Goal: Task Accomplishment & Management: Complete application form

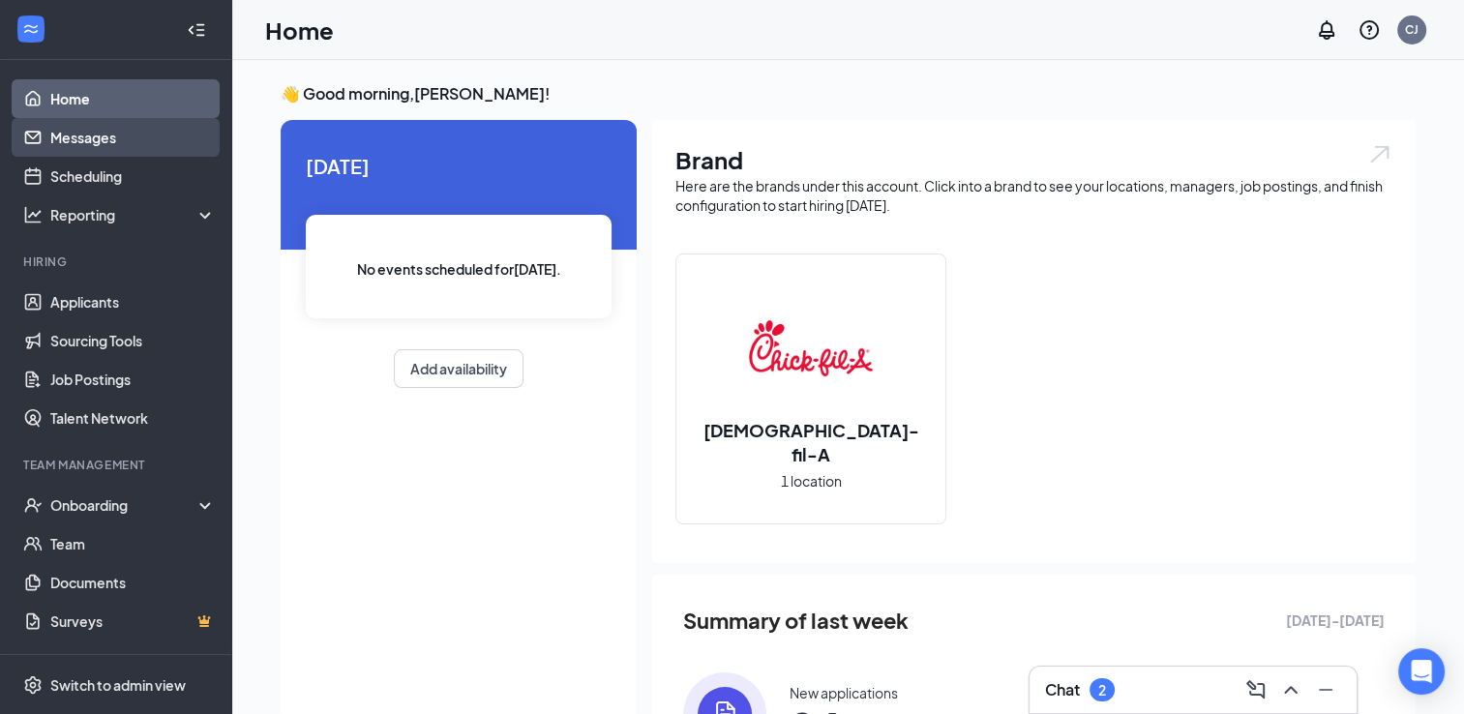
click at [89, 136] on link "Messages" at bounding box center [132, 137] width 165 height 39
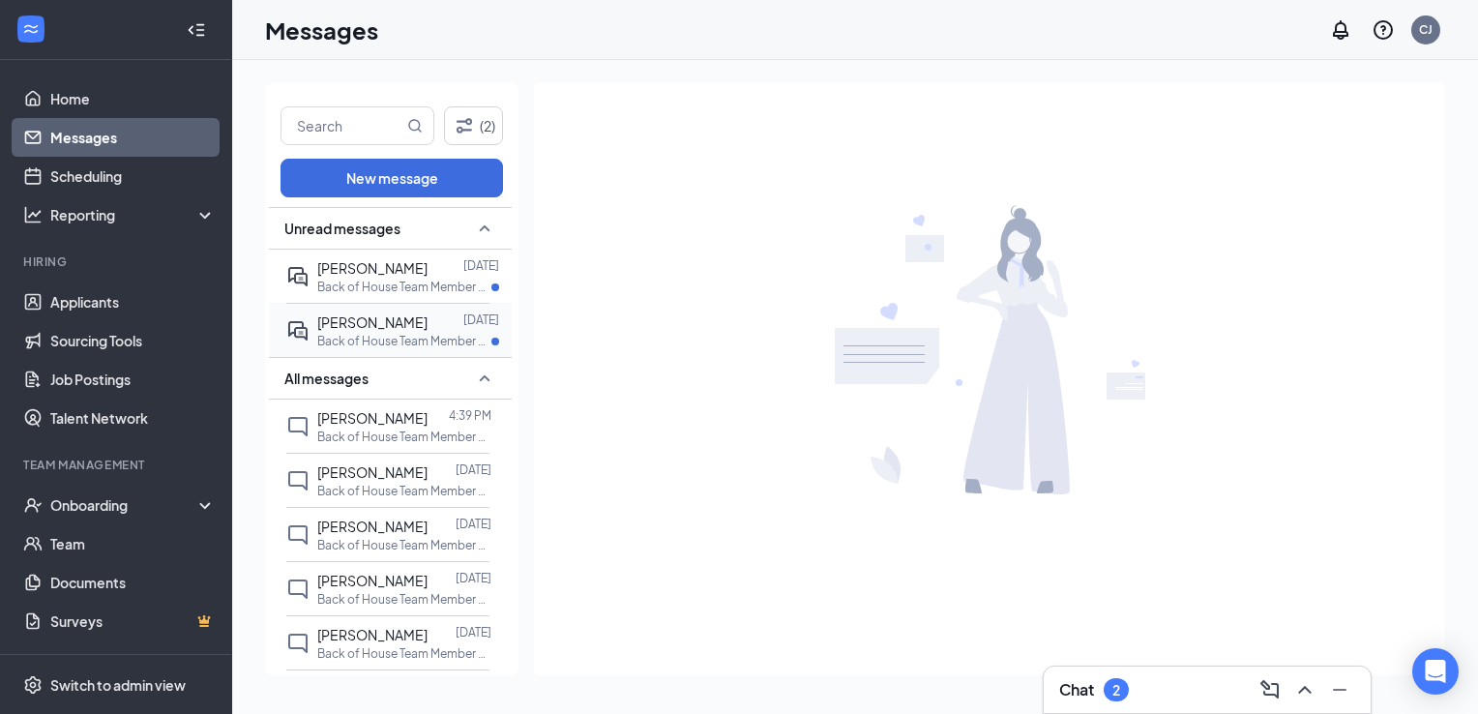
click at [368, 327] on span "[PERSON_NAME]" at bounding box center [372, 321] width 110 height 17
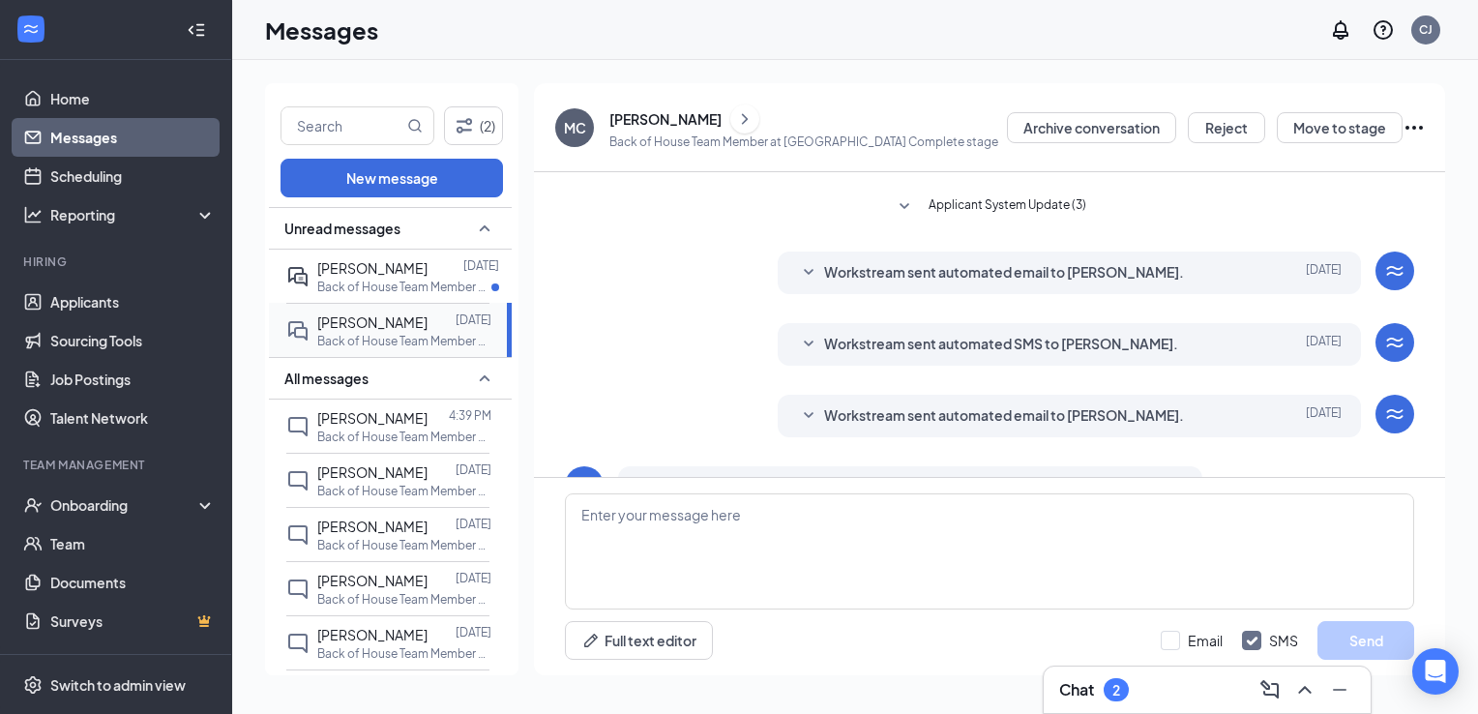
scroll to position [346, 0]
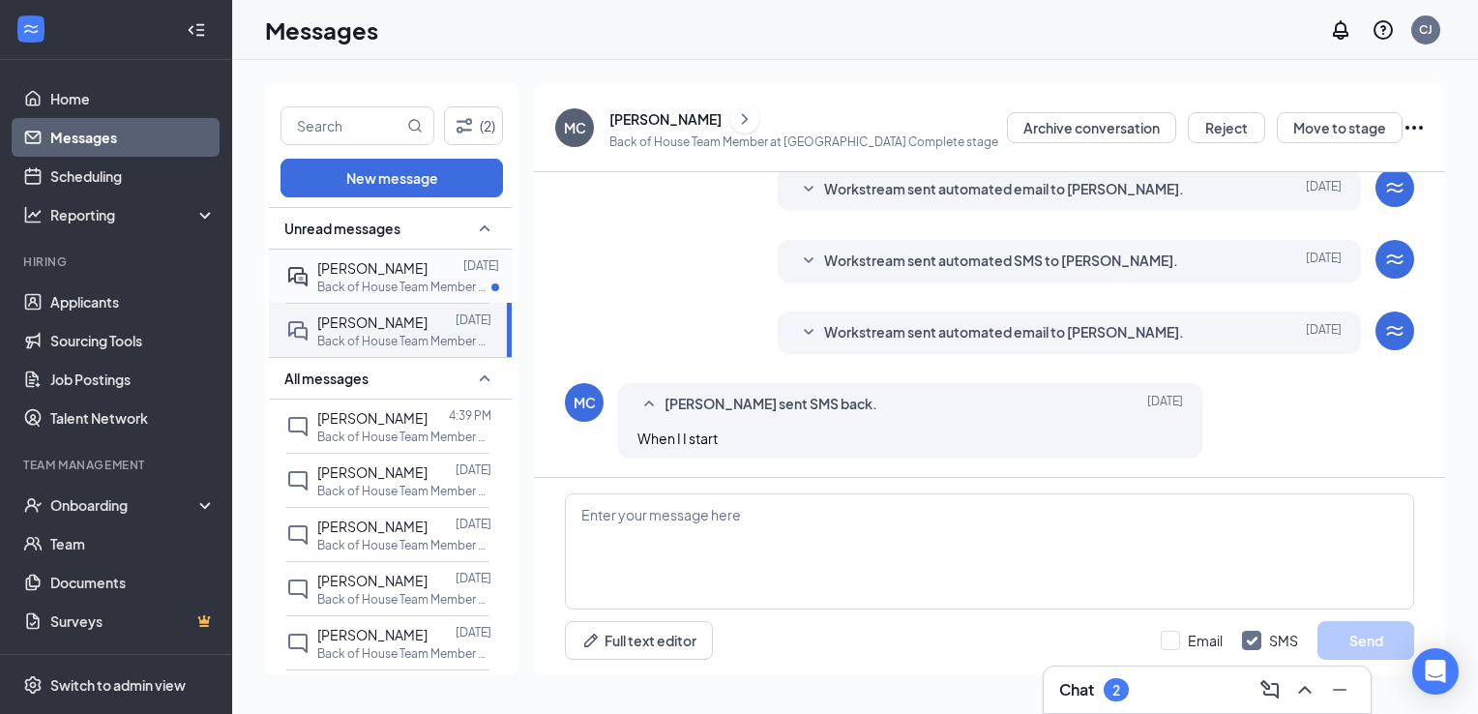
click at [377, 274] on span "[PERSON_NAME]" at bounding box center [372, 267] width 110 height 17
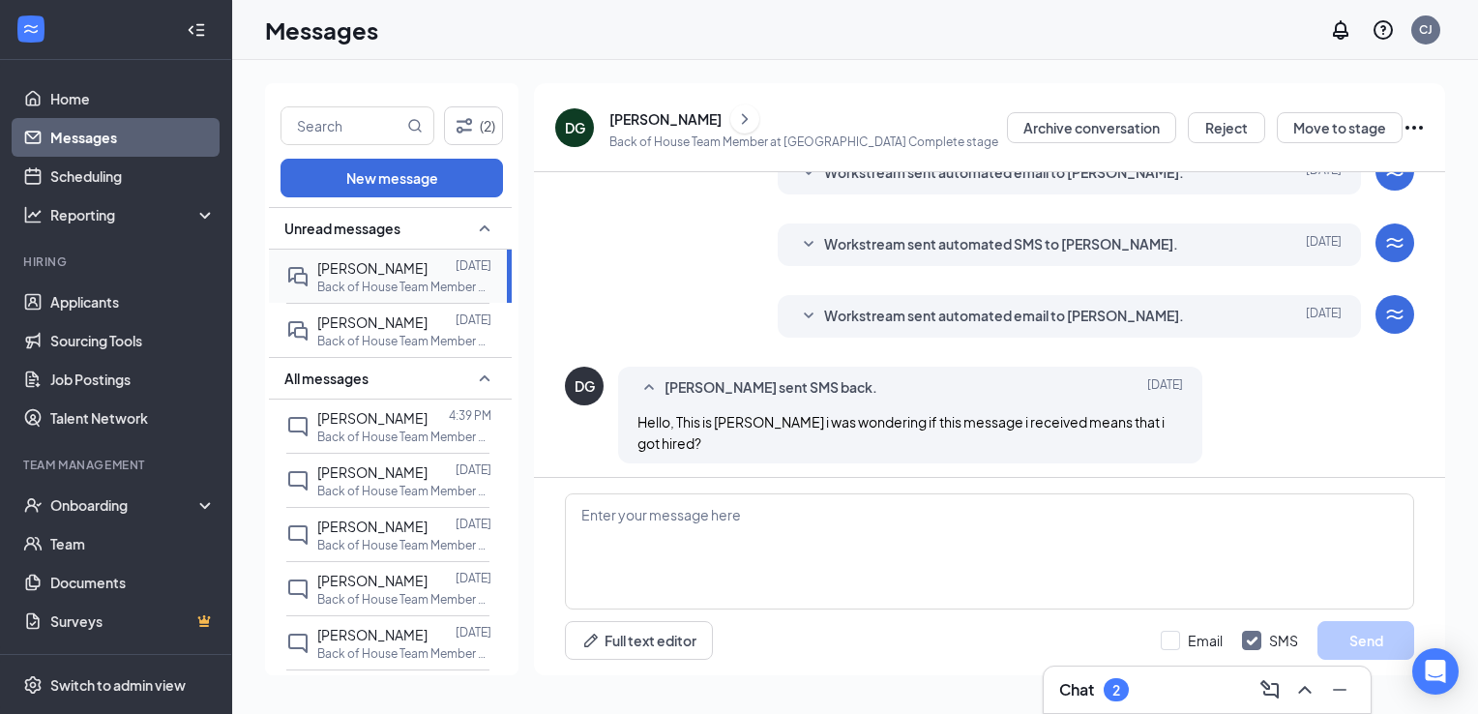
scroll to position [401, 0]
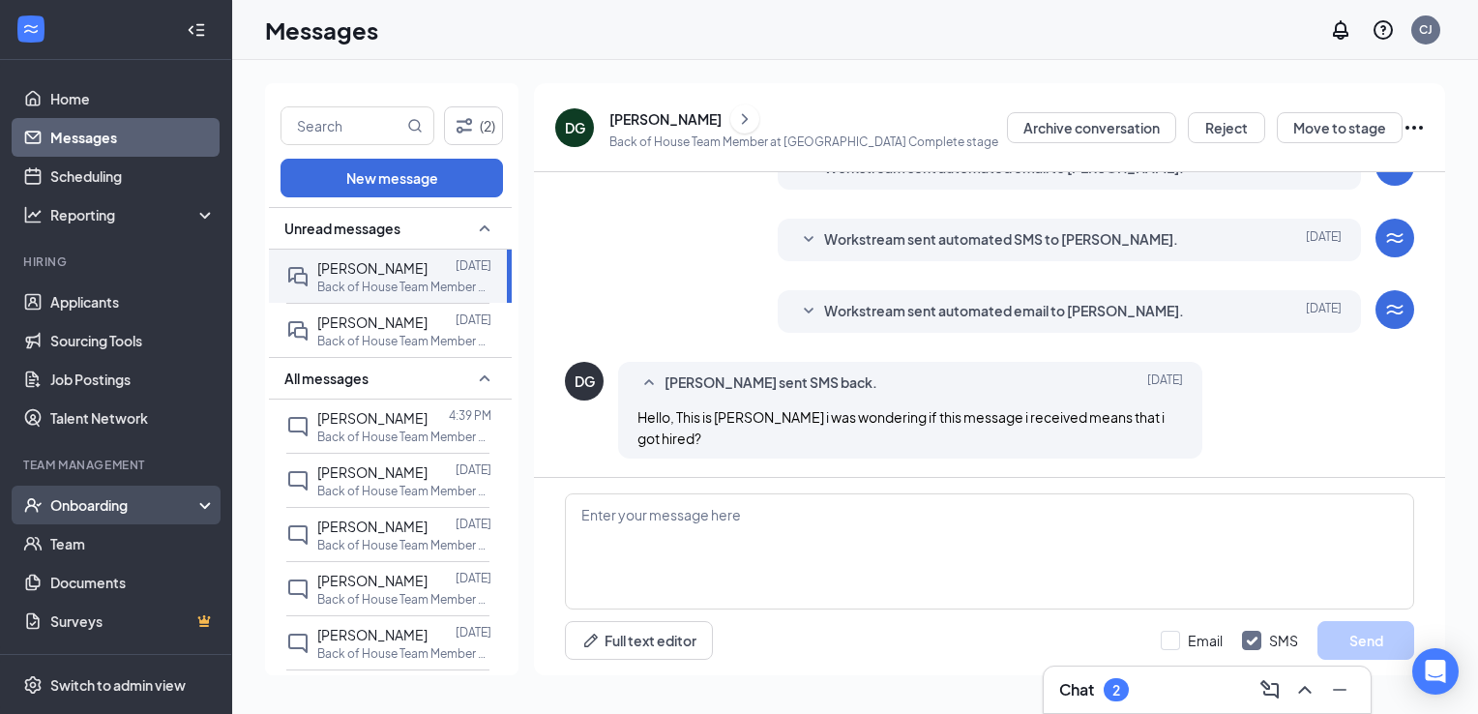
click at [204, 501] on div "Onboarding" at bounding box center [116, 505] width 232 height 39
click at [193, 501] on div "Onboarding" at bounding box center [116, 505] width 232 height 39
click at [184, 497] on div "Onboarding" at bounding box center [124, 504] width 149 height 19
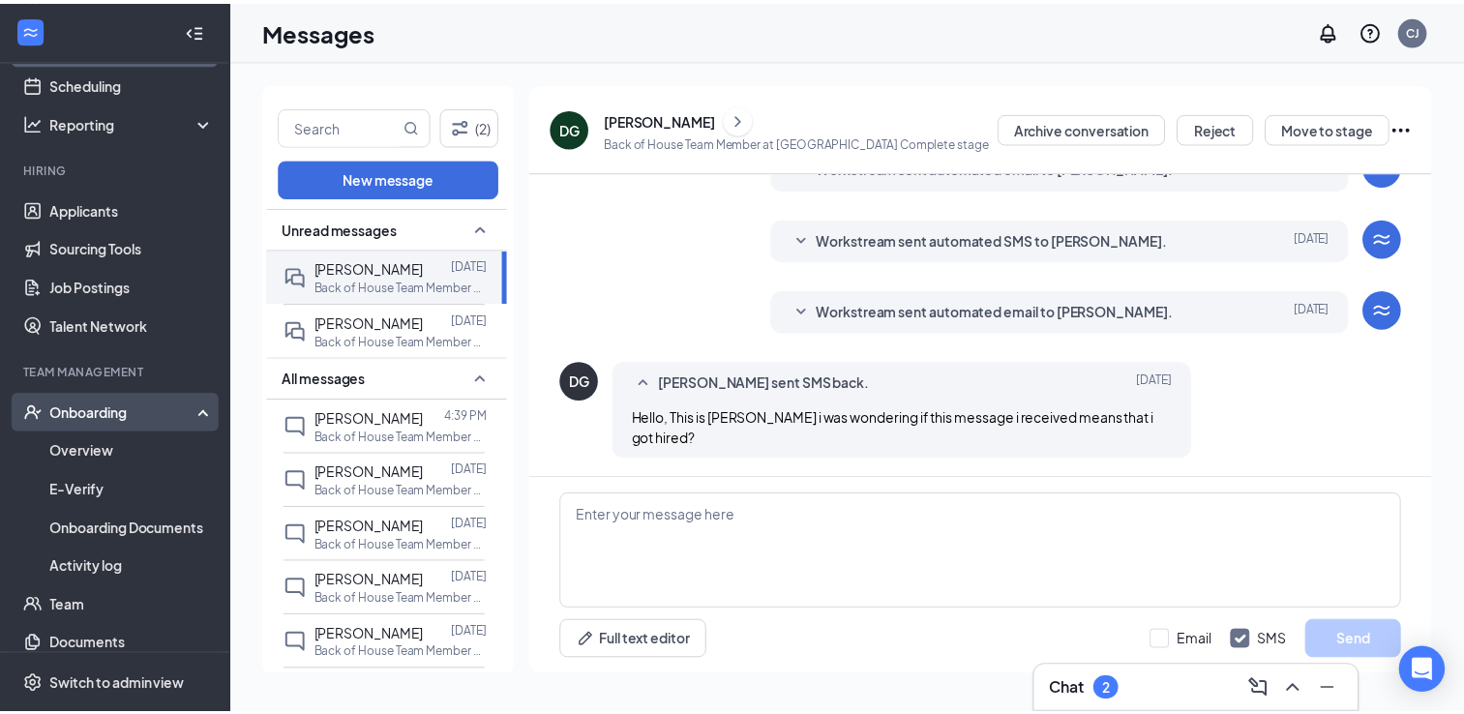
scroll to position [148, 0]
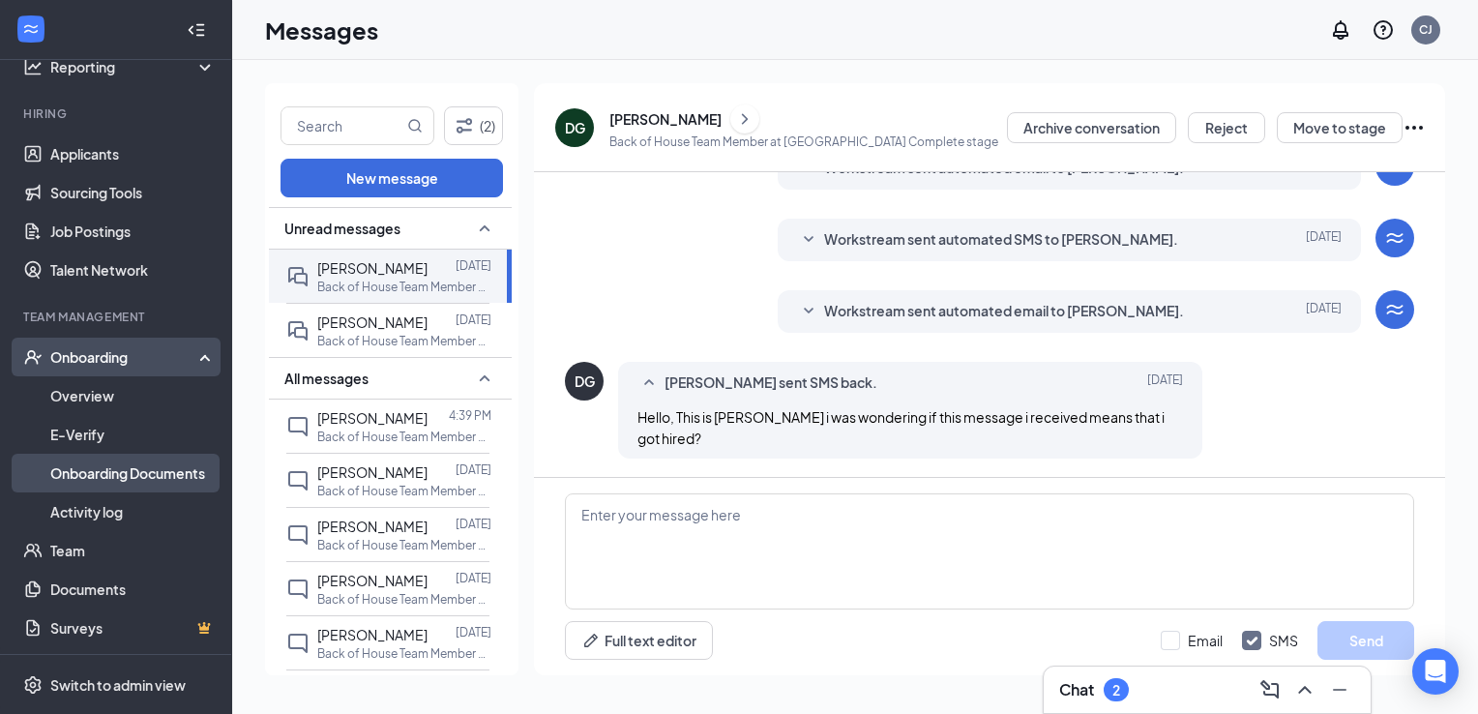
click at [151, 468] on link "Onboarding Documents" at bounding box center [132, 473] width 165 height 39
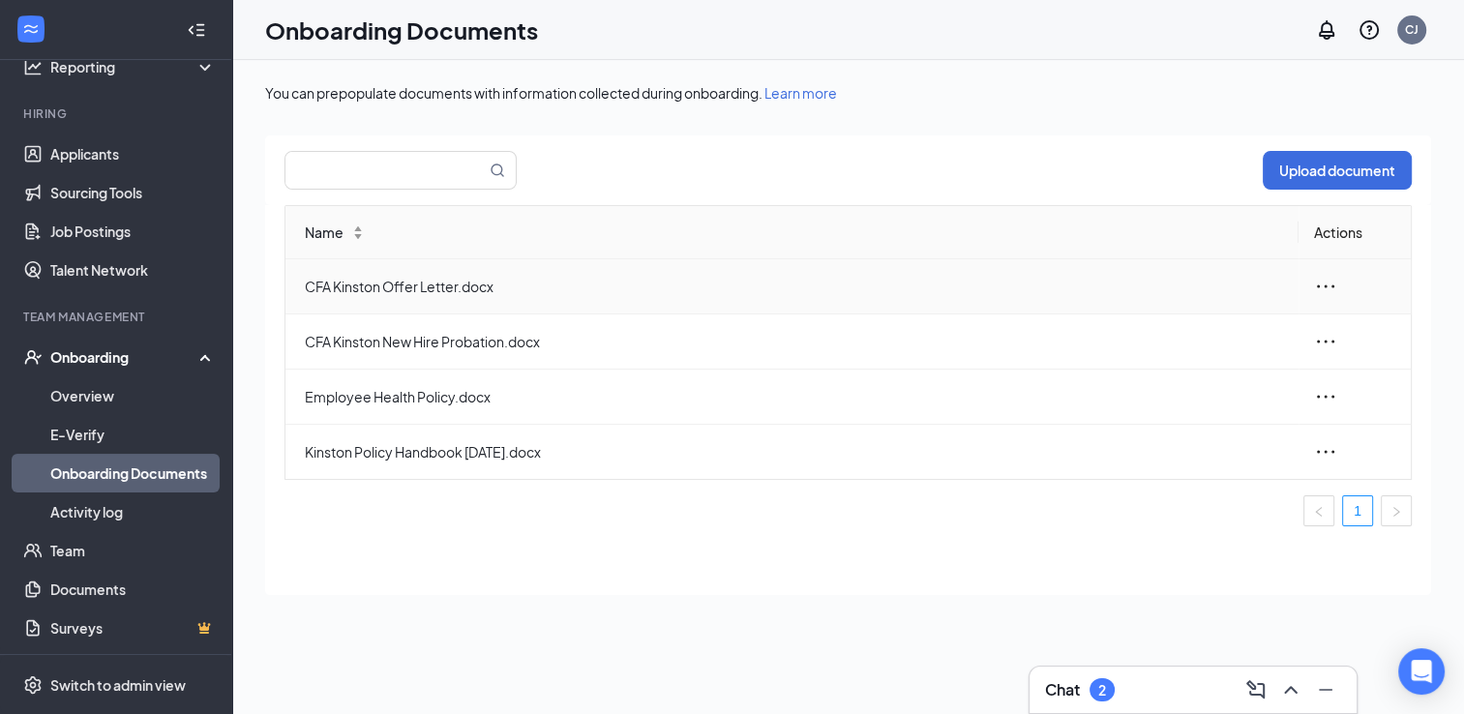
click at [1324, 285] on icon "ellipsis" at bounding box center [1325, 285] width 17 height 3
click at [1154, 373] on div "Edit" at bounding box center [1220, 372] width 209 height 23
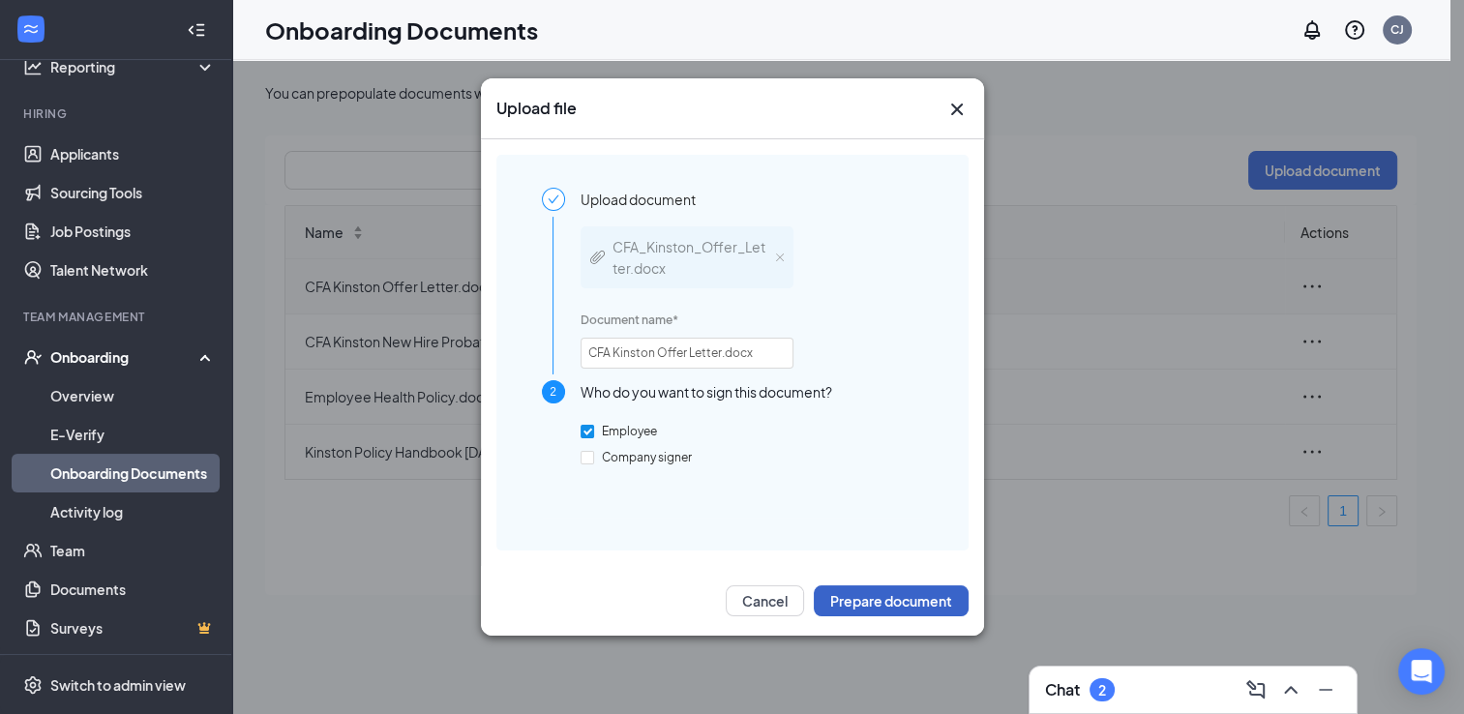
click at [897, 590] on button "Prepare document" at bounding box center [891, 600] width 155 height 31
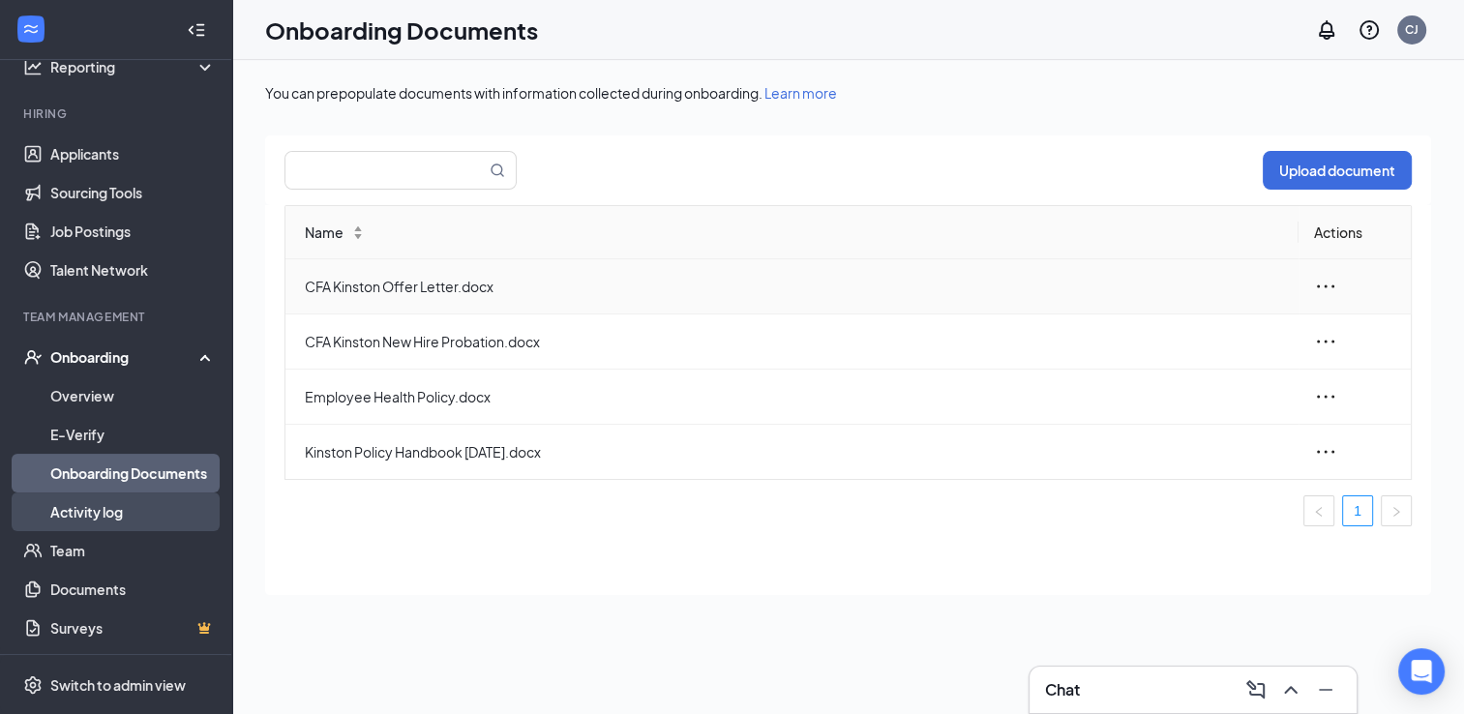
click at [109, 512] on link "Activity log" at bounding box center [132, 511] width 165 height 39
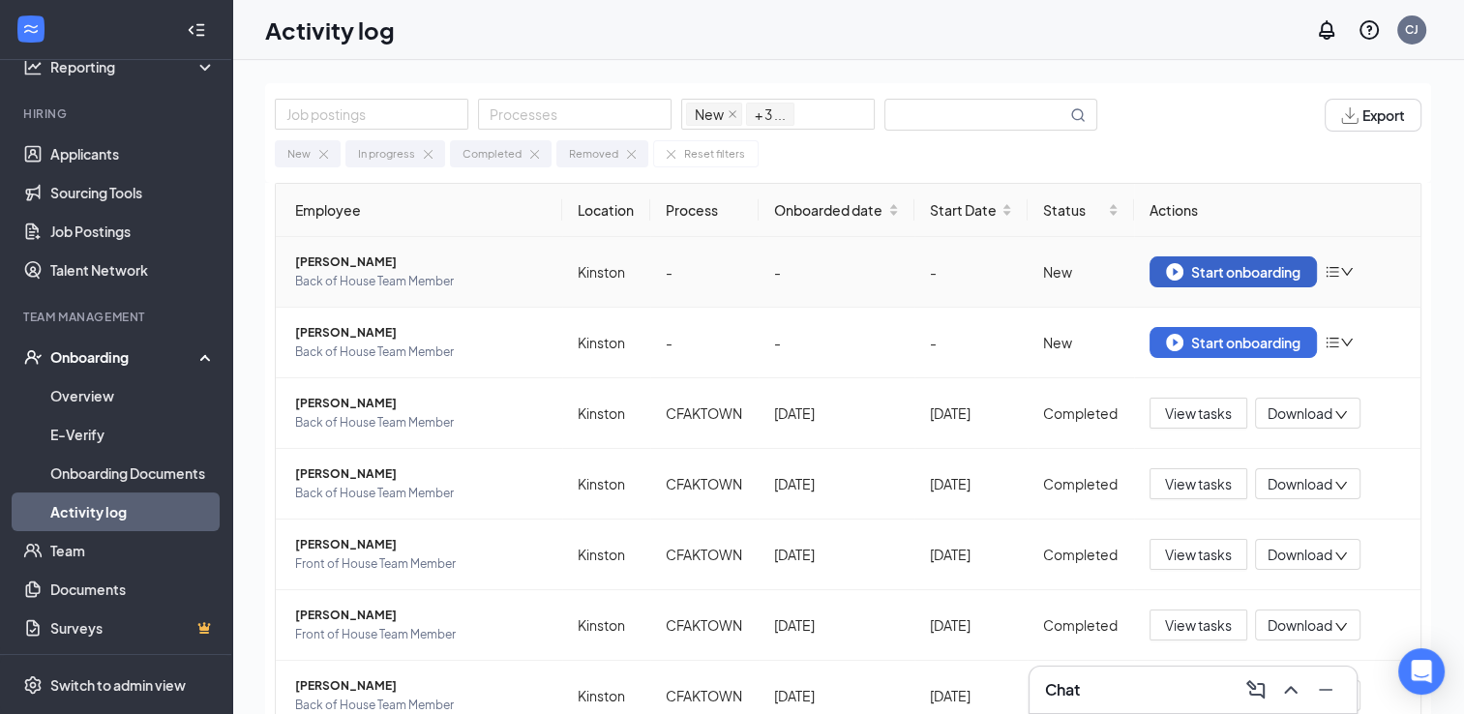
click at [1211, 281] on div "Start onboarding" at bounding box center [1233, 271] width 134 height 17
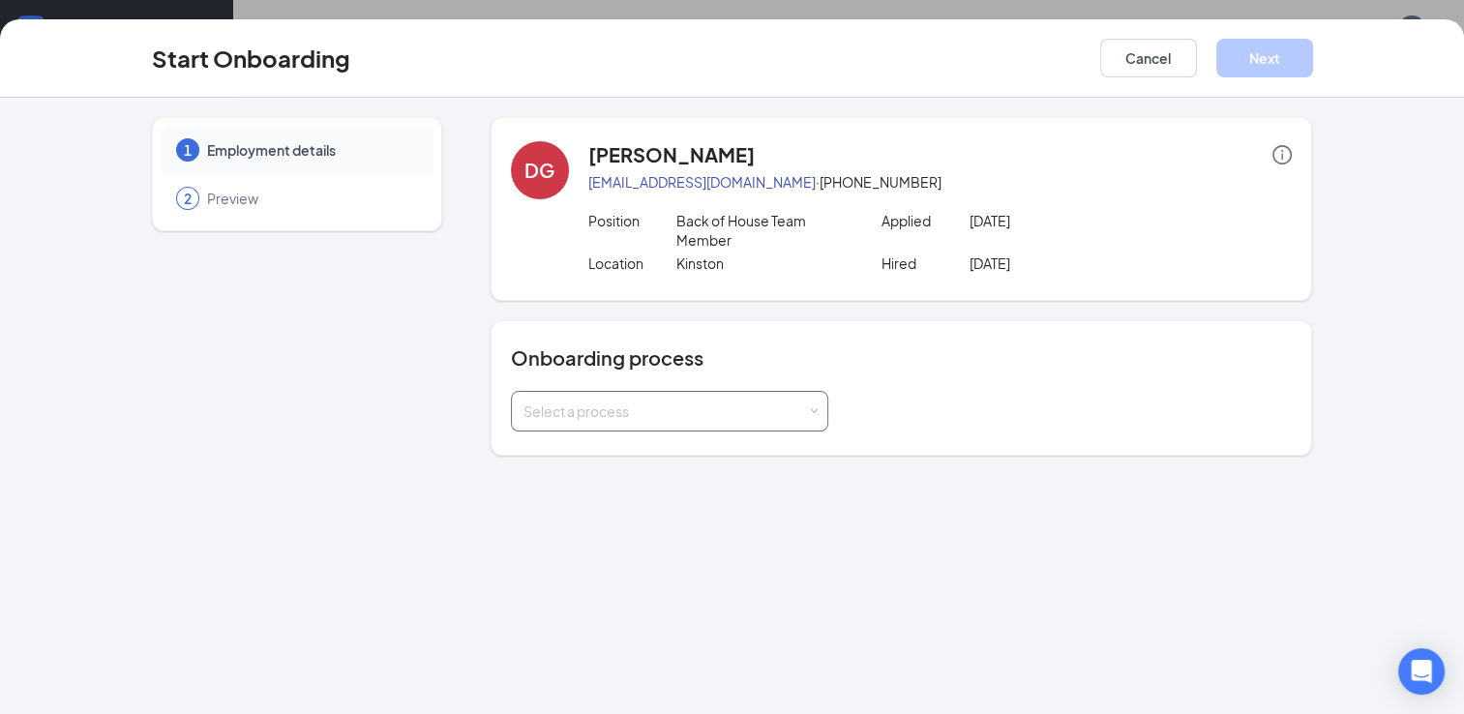
click at [809, 412] on span at bounding box center [813, 411] width 9 height 9
click at [580, 454] on span "CFAKTOWN" at bounding box center [556, 450] width 76 height 17
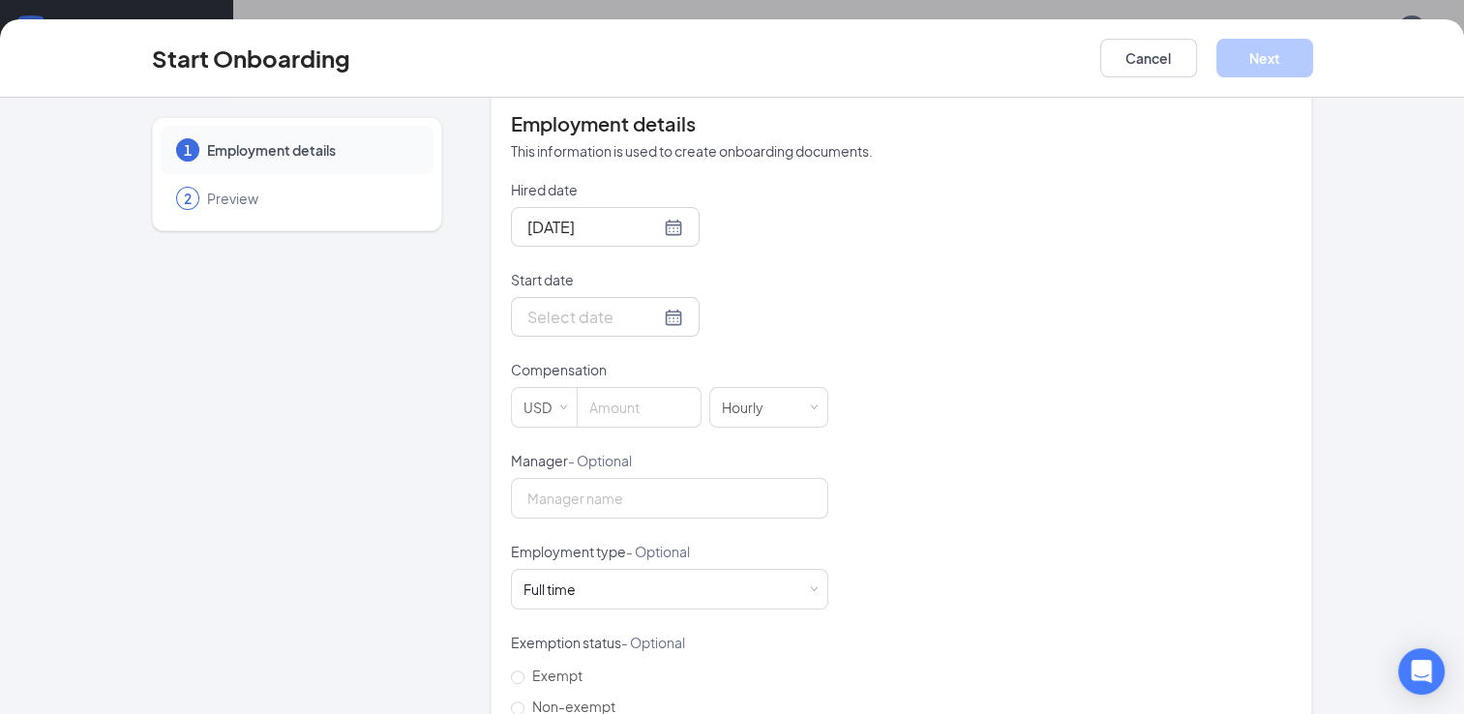
scroll to position [390, 0]
click at [642, 221] on div at bounding box center [605, 226] width 156 height 24
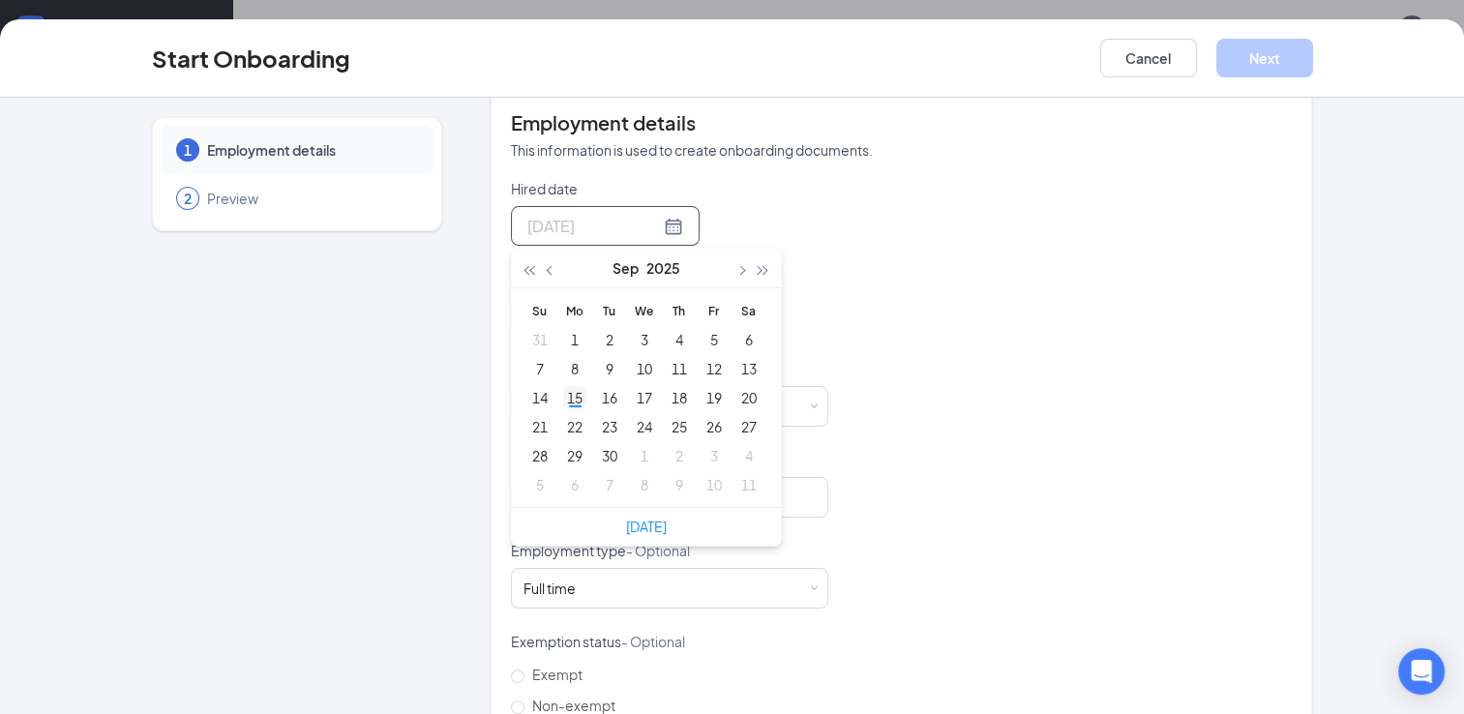
type input "[DATE]"
click at [563, 395] on div "15" at bounding box center [574, 397] width 23 height 23
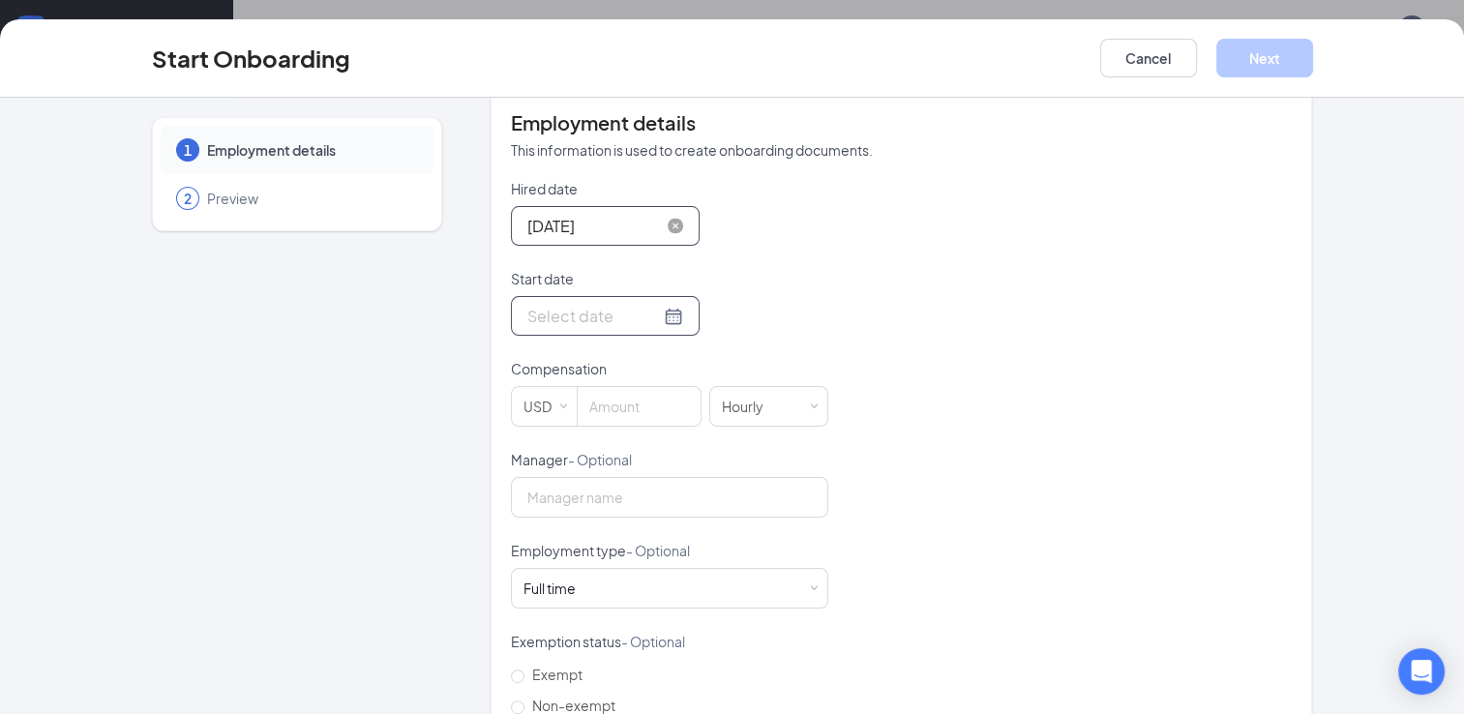
click at [647, 314] on div at bounding box center [605, 316] width 156 height 24
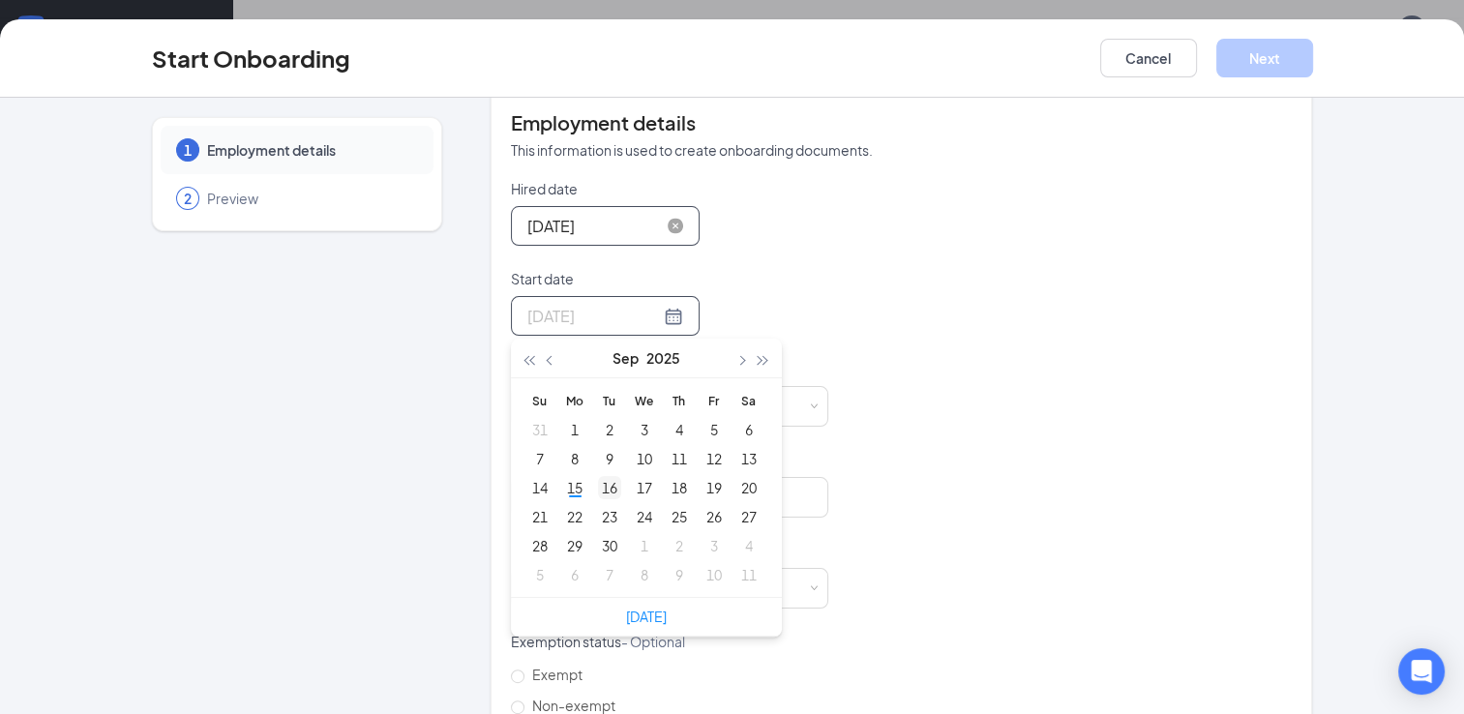
type input "[DATE]"
click at [598, 486] on div "16" at bounding box center [609, 487] width 23 height 23
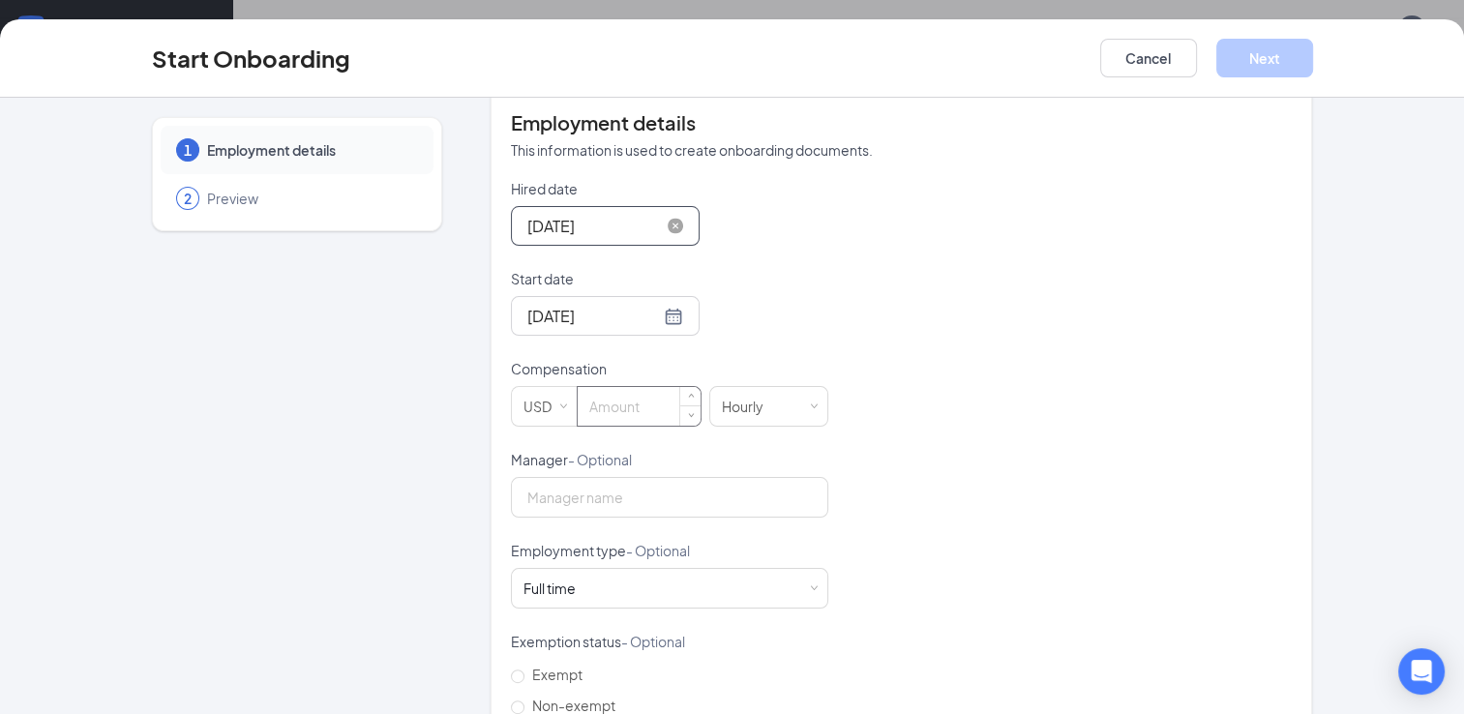
click at [610, 413] on input at bounding box center [639, 406] width 123 height 39
type input "14"
click at [588, 494] on input "Manager - Optional" at bounding box center [669, 497] width 317 height 41
drag, startPoint x: 588, startPoint y: 494, endPoint x: 617, endPoint y: 271, distance: 225.4
click at [617, 271] on form "Hired date [DATE] [DATE] Su Mo Tu We Th Fr Sa 31 1 2 3 4 5 6 7 8 9 10 11 12 13 …" at bounding box center [669, 495] width 317 height 633
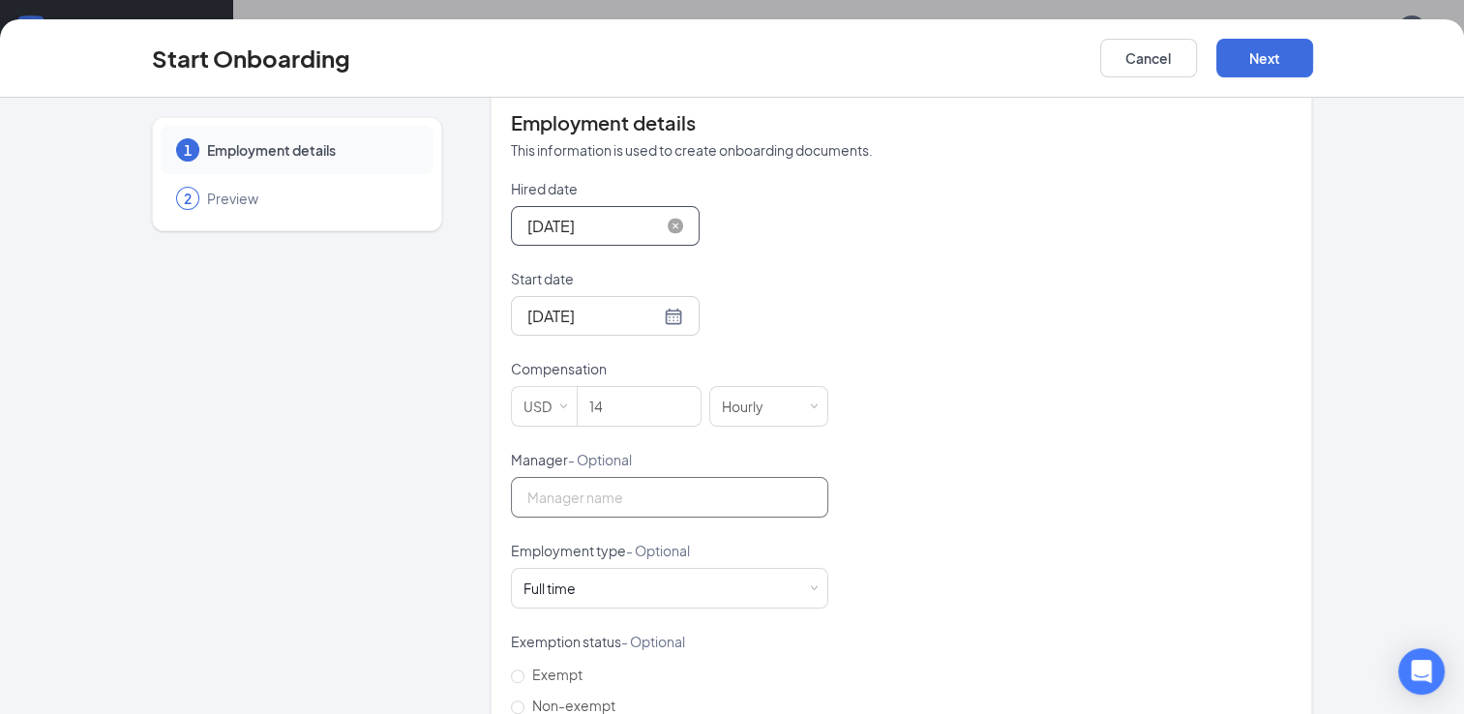
type input "[PERSON_NAME]"
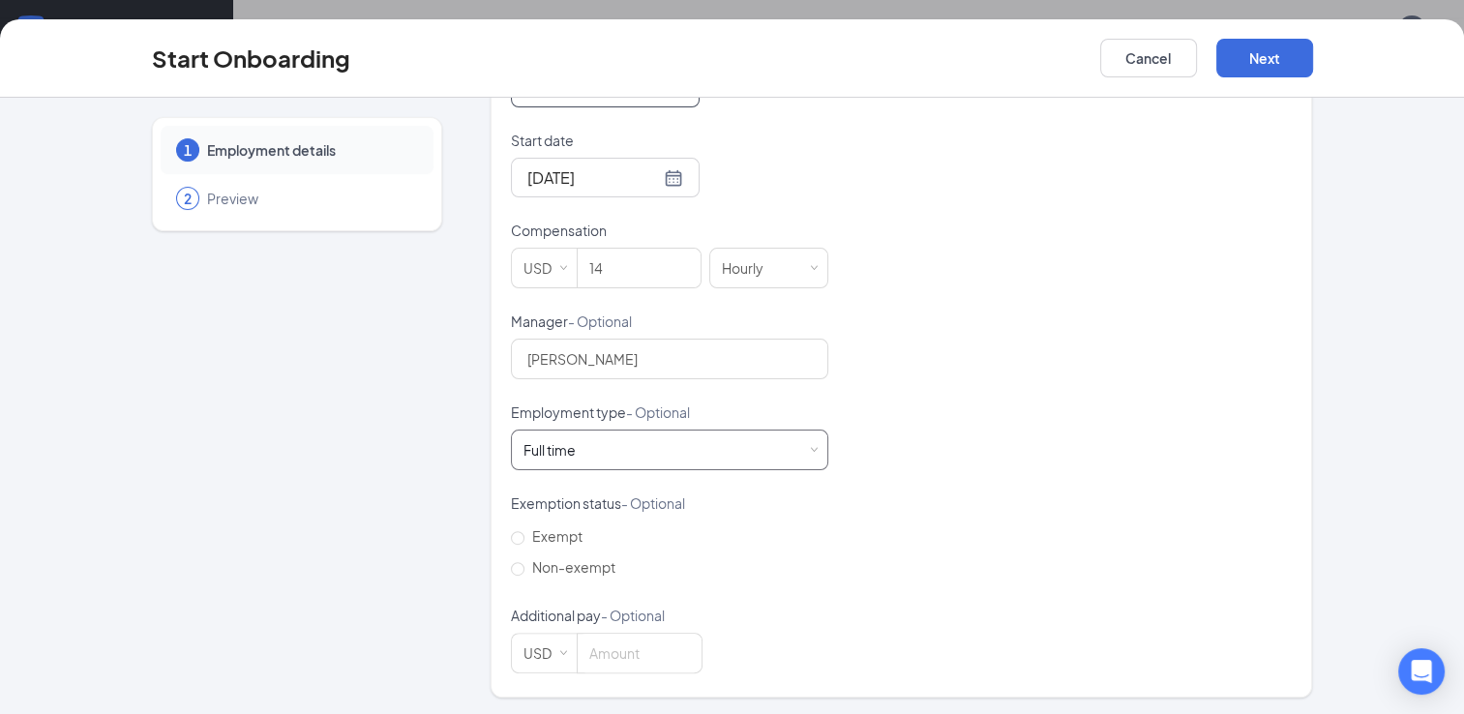
click at [809, 452] on div "Full time Works 30+ hours per week and is reasonably expected to work" at bounding box center [669, 450] width 317 height 41
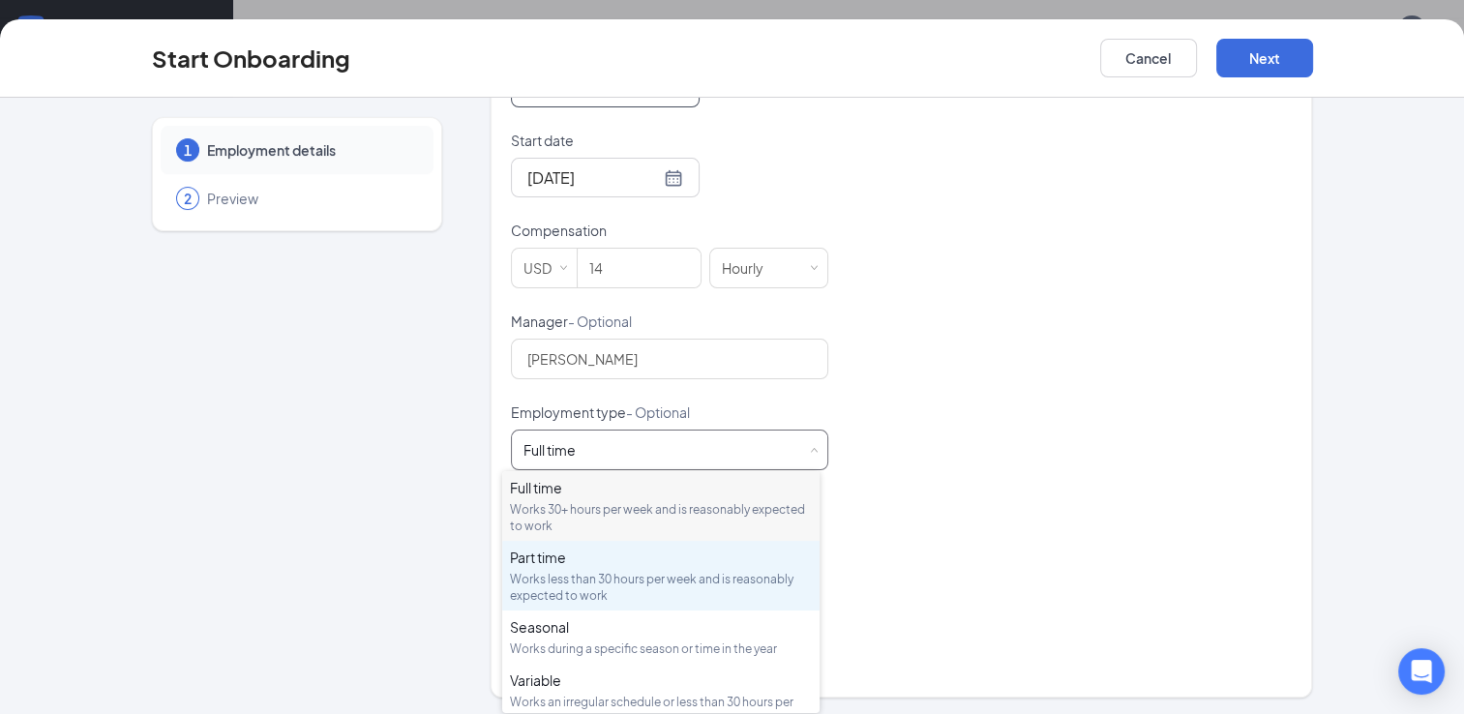
click at [631, 567] on div "Part time Works less than 30 hours per week and is reasonably expected to work" at bounding box center [661, 576] width 302 height 56
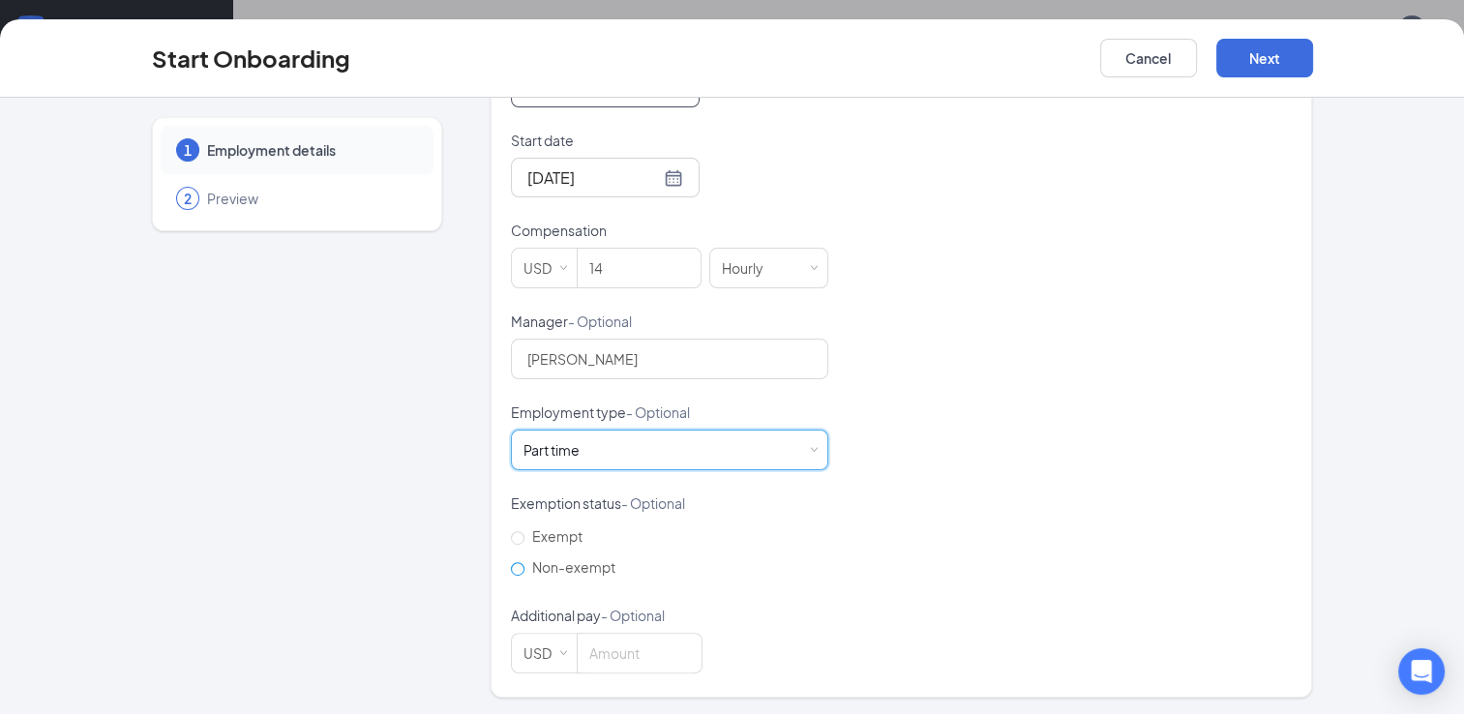
click at [511, 565] on input "Non-exempt" at bounding box center [518, 569] width 14 height 14
radio input "true"
click at [1251, 60] on button "Next" at bounding box center [1264, 58] width 97 height 39
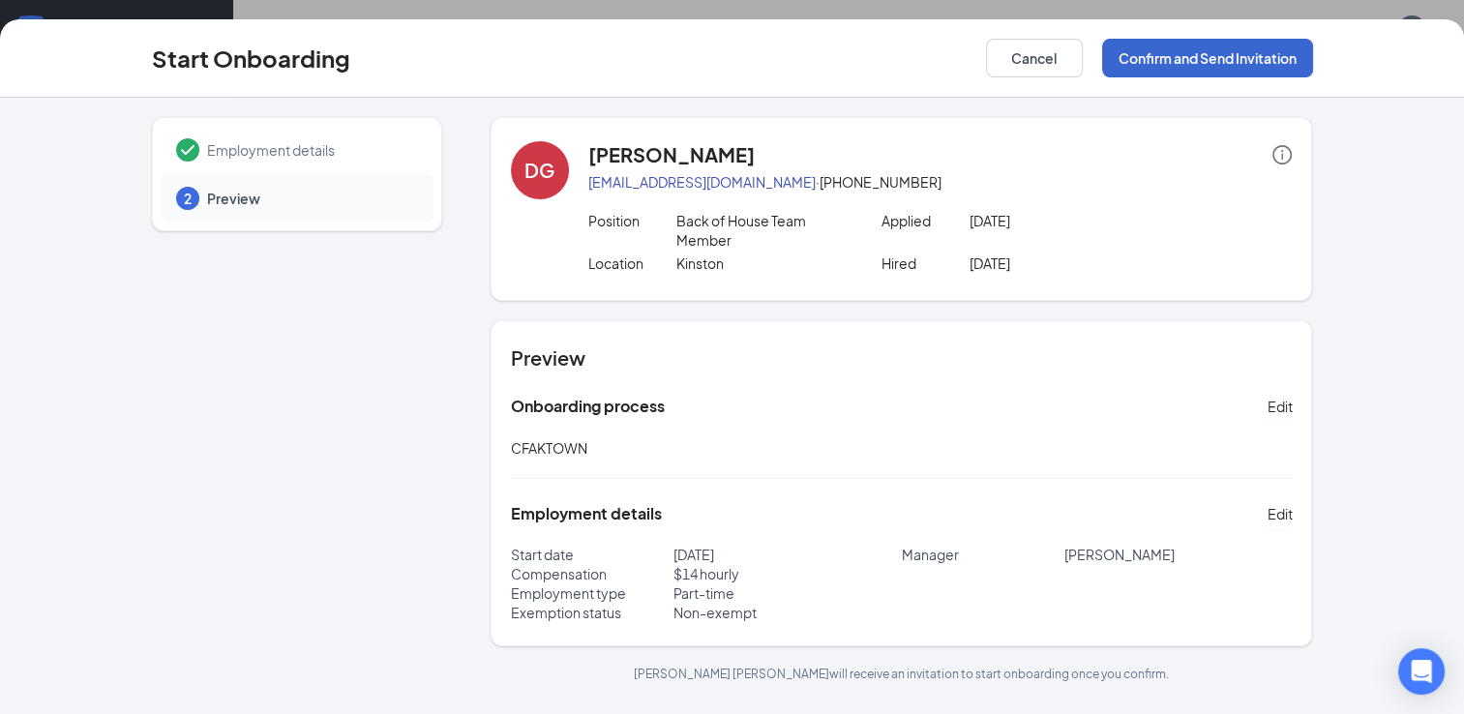
scroll to position [0, 0]
click at [1251, 60] on button "Confirm and Send Invitation" at bounding box center [1207, 58] width 211 height 39
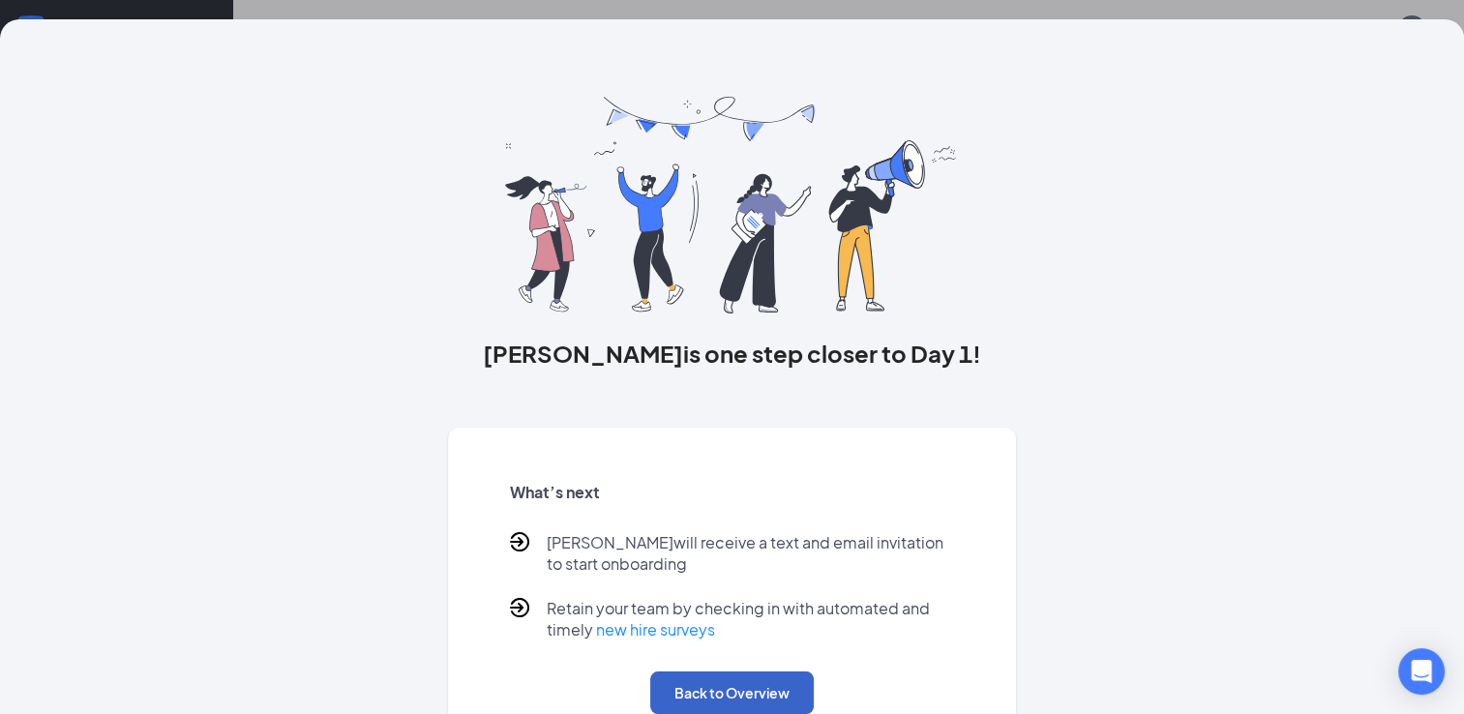
click at [747, 679] on button "Back to Overview" at bounding box center [732, 692] width 164 height 43
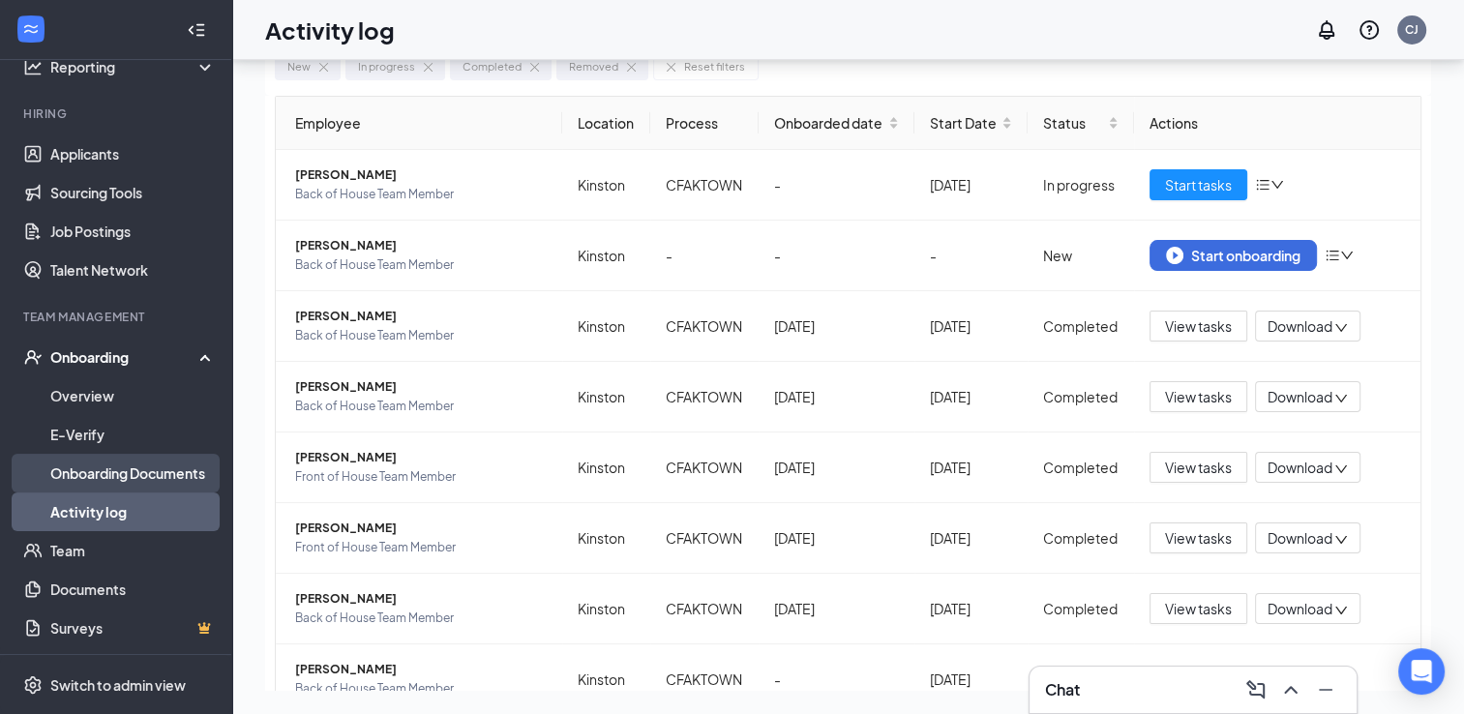
click at [172, 466] on link "Onboarding Documents" at bounding box center [132, 473] width 165 height 39
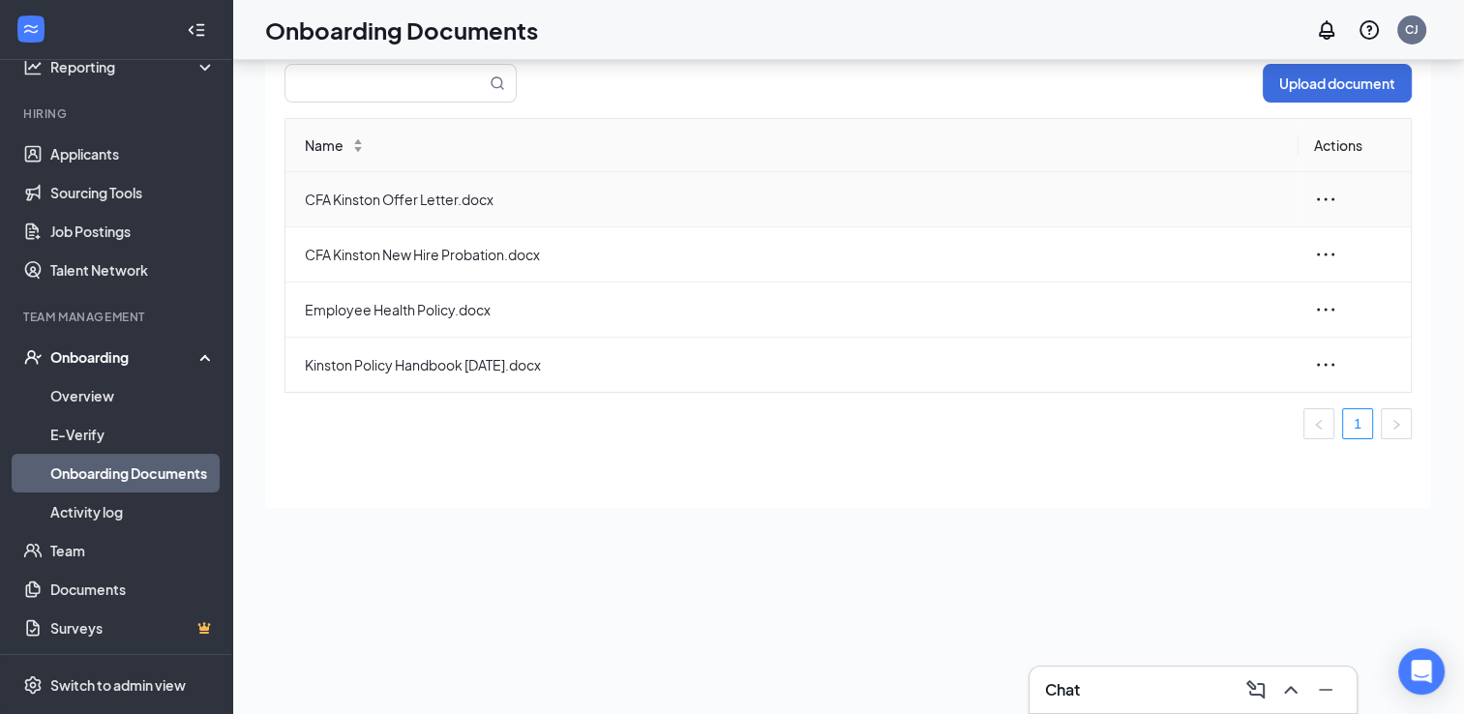
click at [1328, 193] on icon "ellipsis" at bounding box center [1325, 199] width 23 height 23
click at [1149, 284] on div "Edit" at bounding box center [1220, 286] width 209 height 23
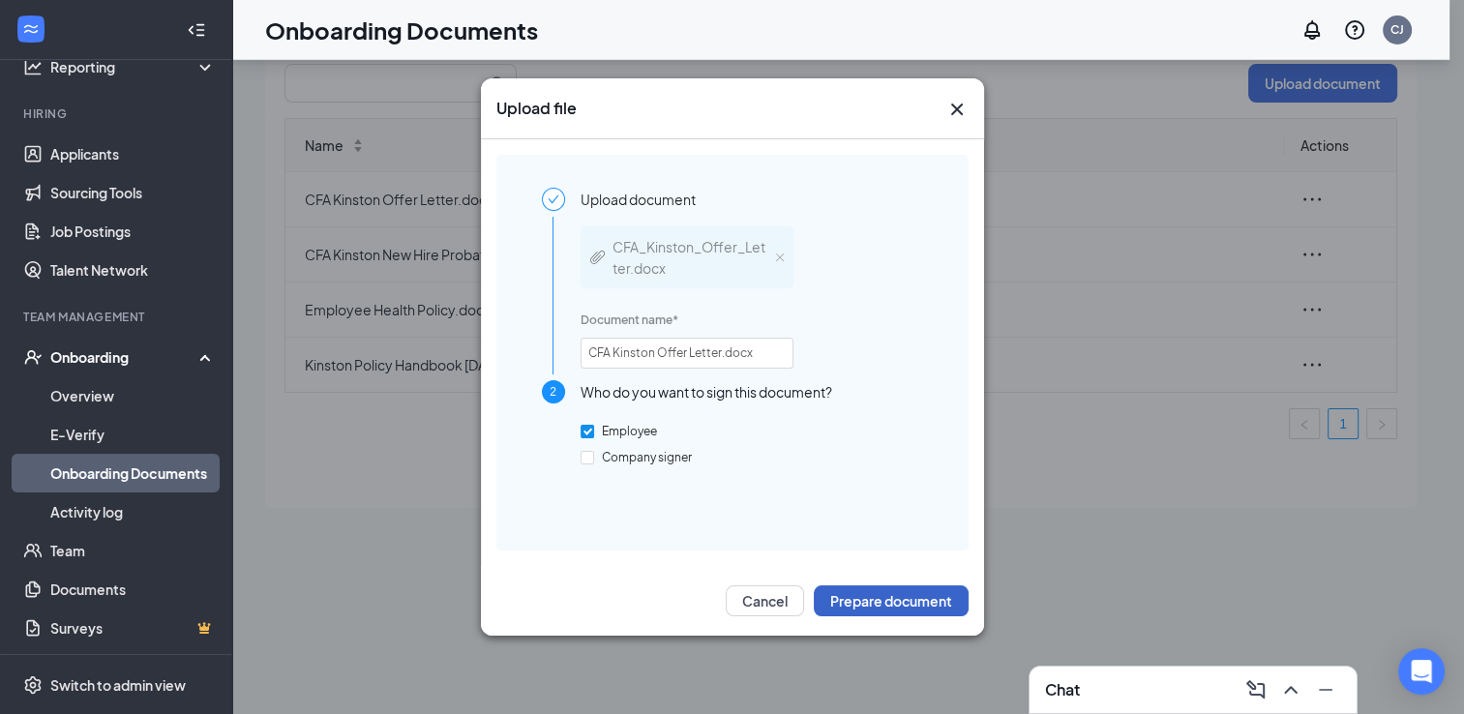
click at [918, 589] on button "Prepare document" at bounding box center [891, 600] width 155 height 31
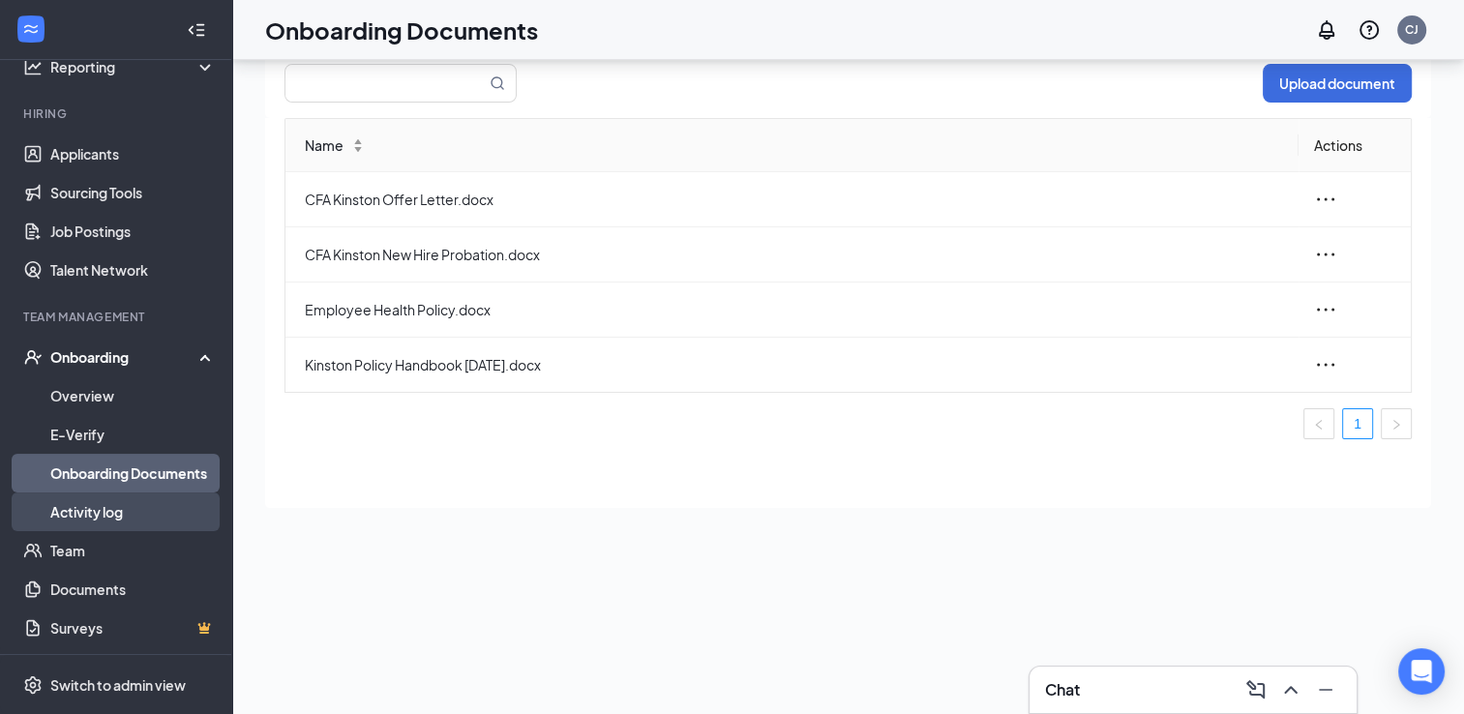
click at [112, 508] on link "Activity log" at bounding box center [132, 511] width 165 height 39
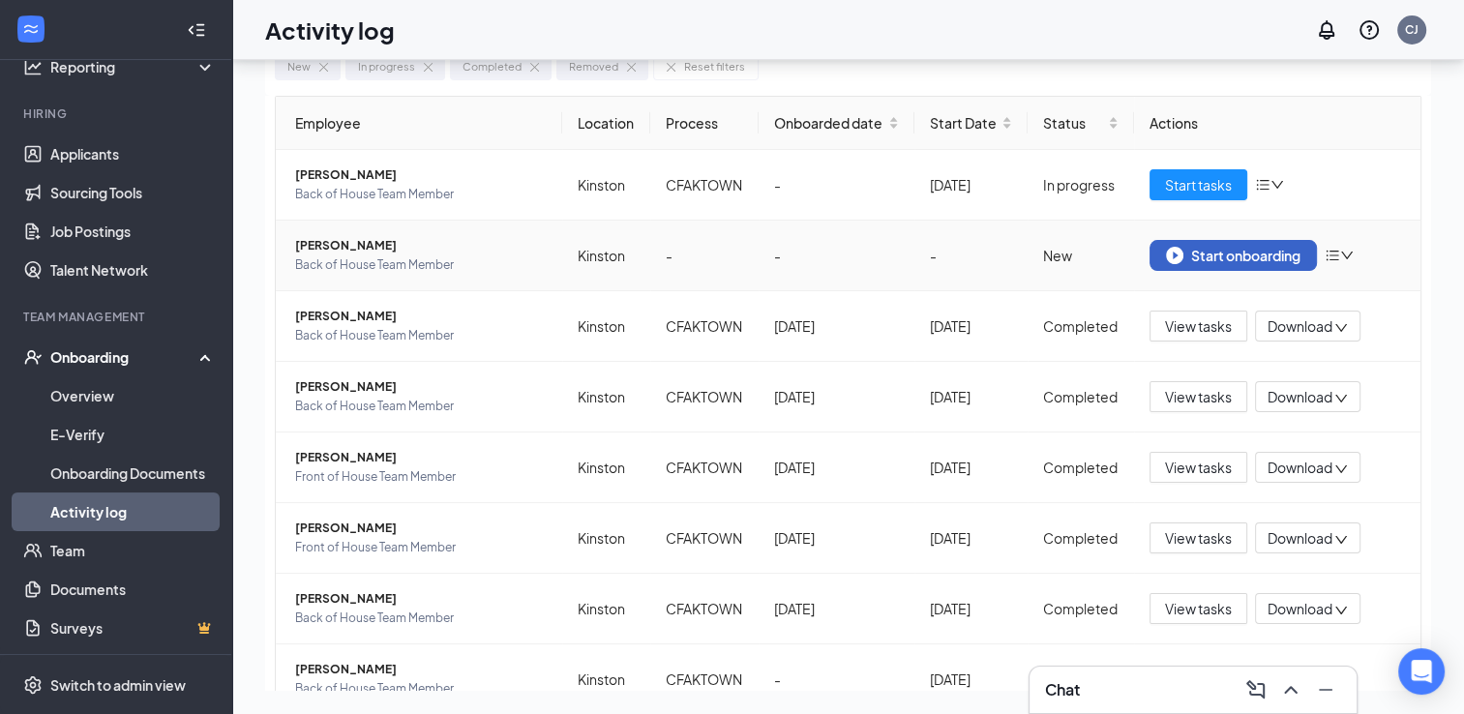
click at [1205, 264] on div "Start onboarding" at bounding box center [1233, 255] width 134 height 17
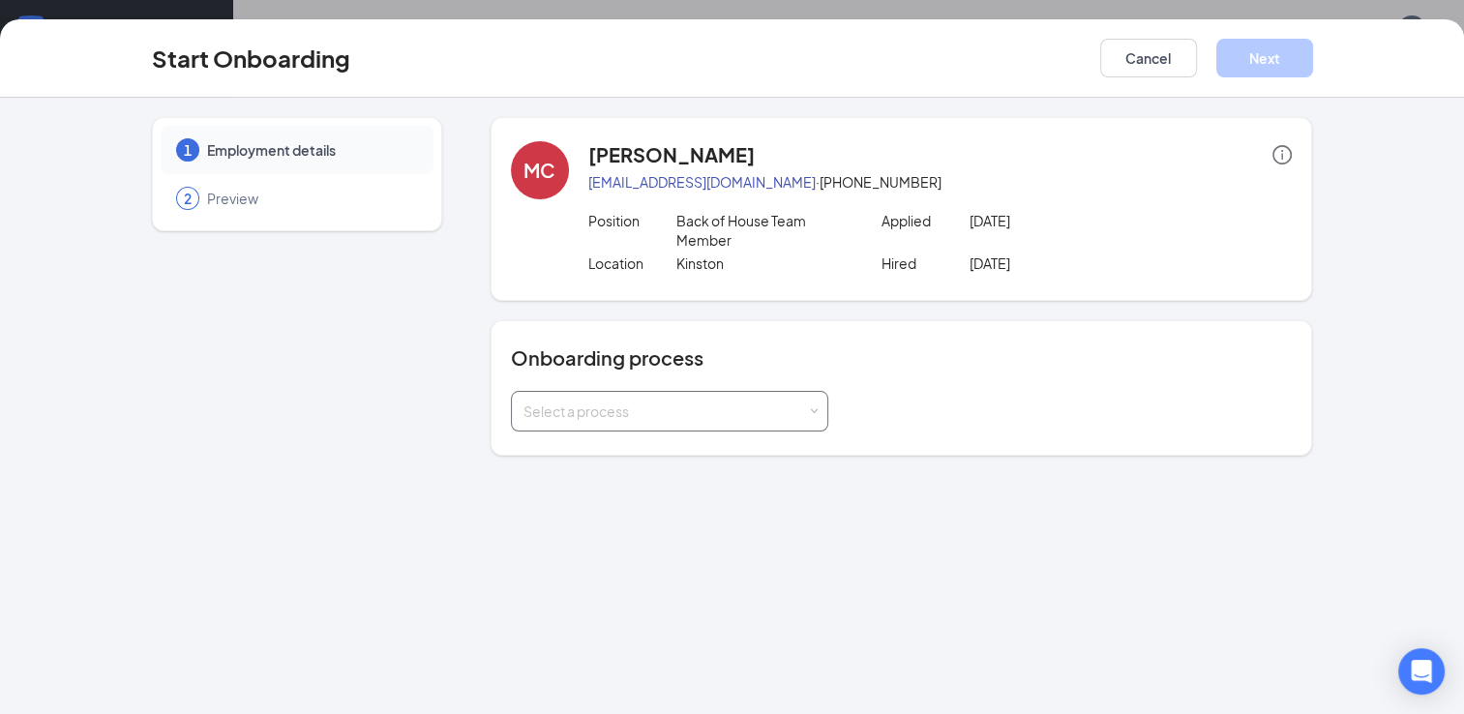
click at [815, 407] on span at bounding box center [813, 411] width 9 height 9
click at [569, 448] on span "CFAKTOWN" at bounding box center [556, 451] width 76 height 17
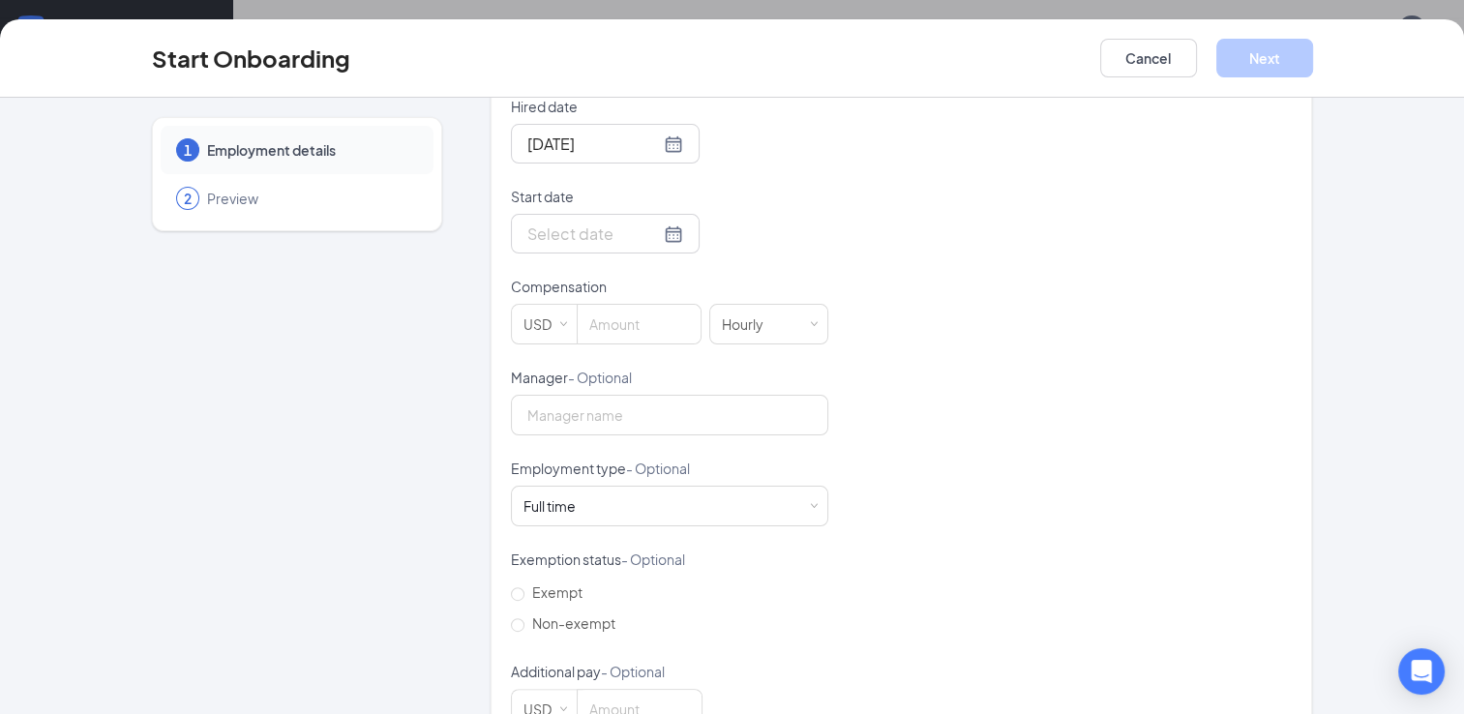
scroll to position [476, 0]
click at [654, 137] on div at bounding box center [605, 140] width 156 height 24
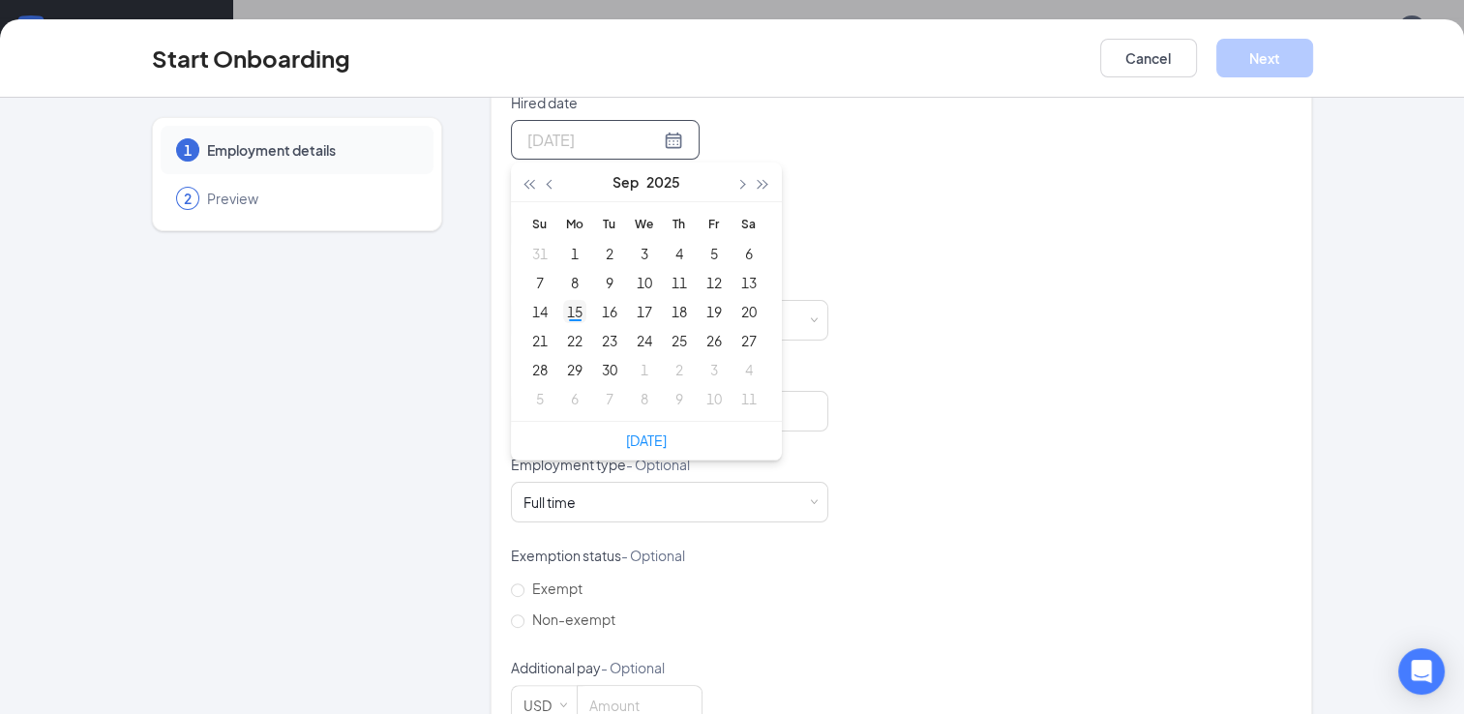
type input "[DATE]"
click at [571, 312] on div "15" at bounding box center [574, 311] width 23 height 23
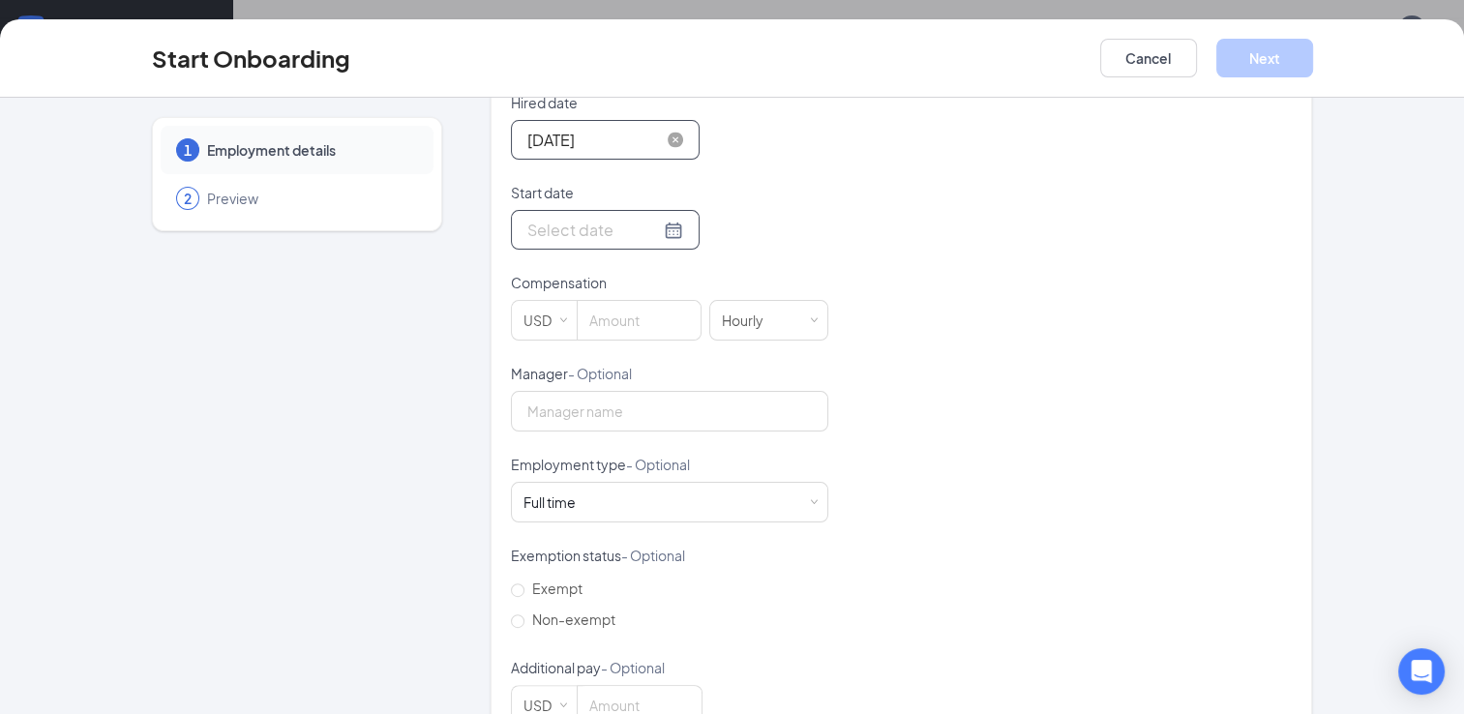
click at [646, 231] on div at bounding box center [605, 230] width 156 height 24
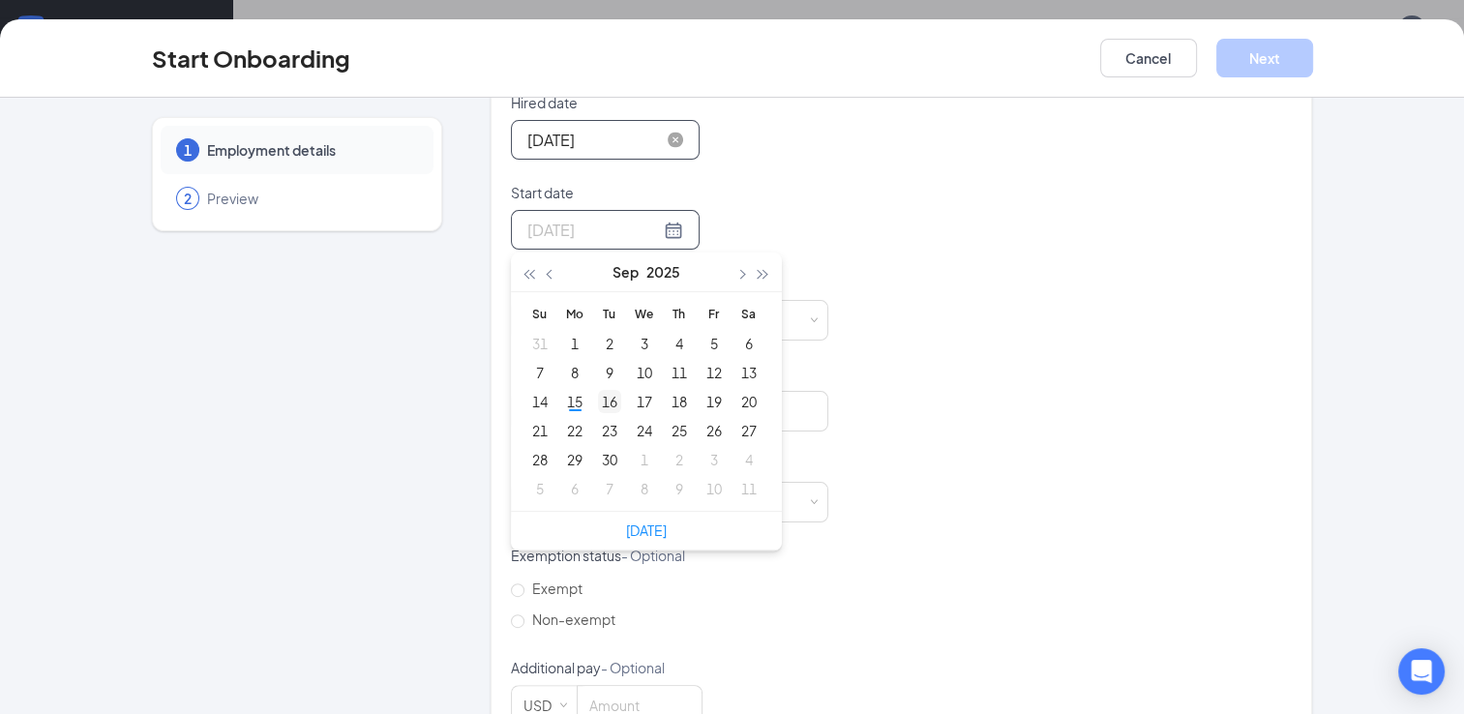
type input "[DATE]"
click at [601, 396] on div "16" at bounding box center [609, 401] width 23 height 23
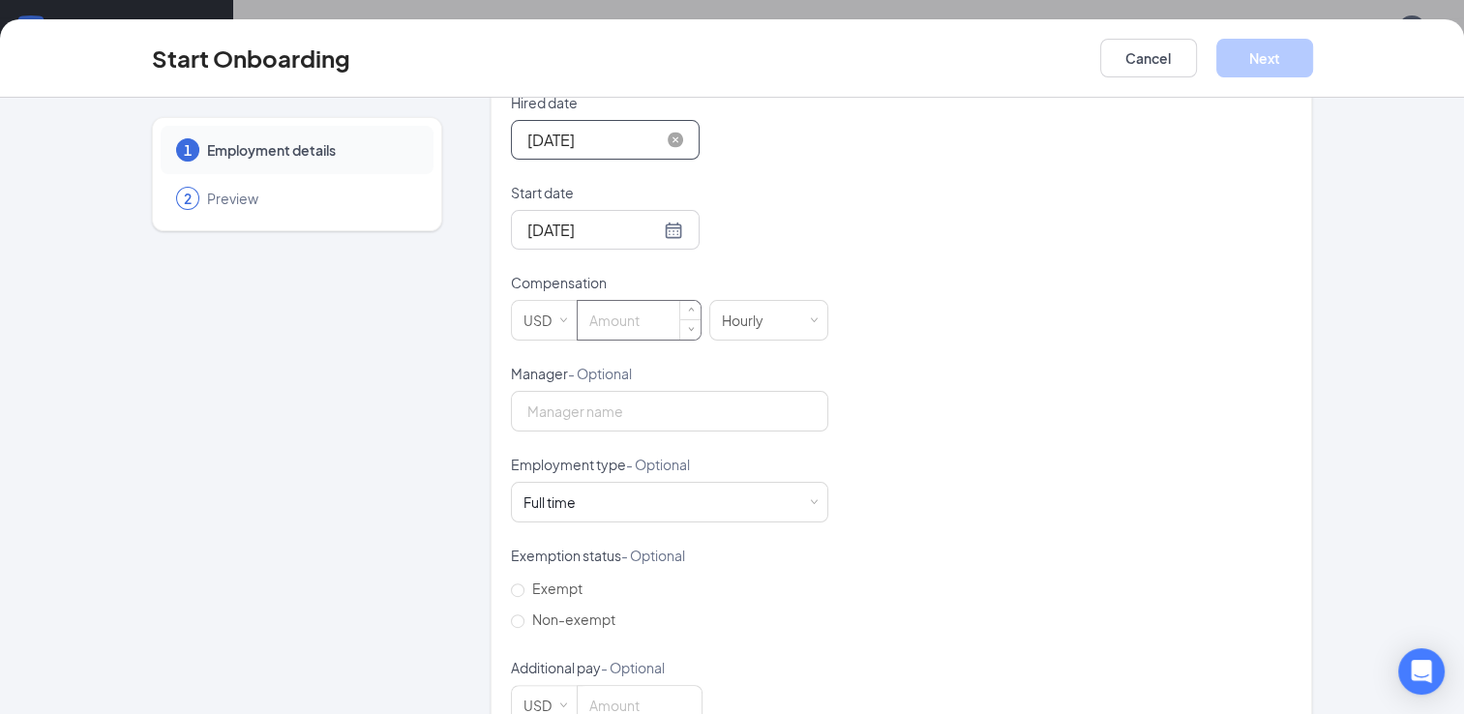
click at [604, 315] on input at bounding box center [639, 320] width 123 height 39
type input "15"
click at [565, 401] on input "Manager - Optional" at bounding box center [669, 411] width 317 height 41
type input "[PERSON_NAME]"
click at [809, 500] on span at bounding box center [813, 502] width 9 height 9
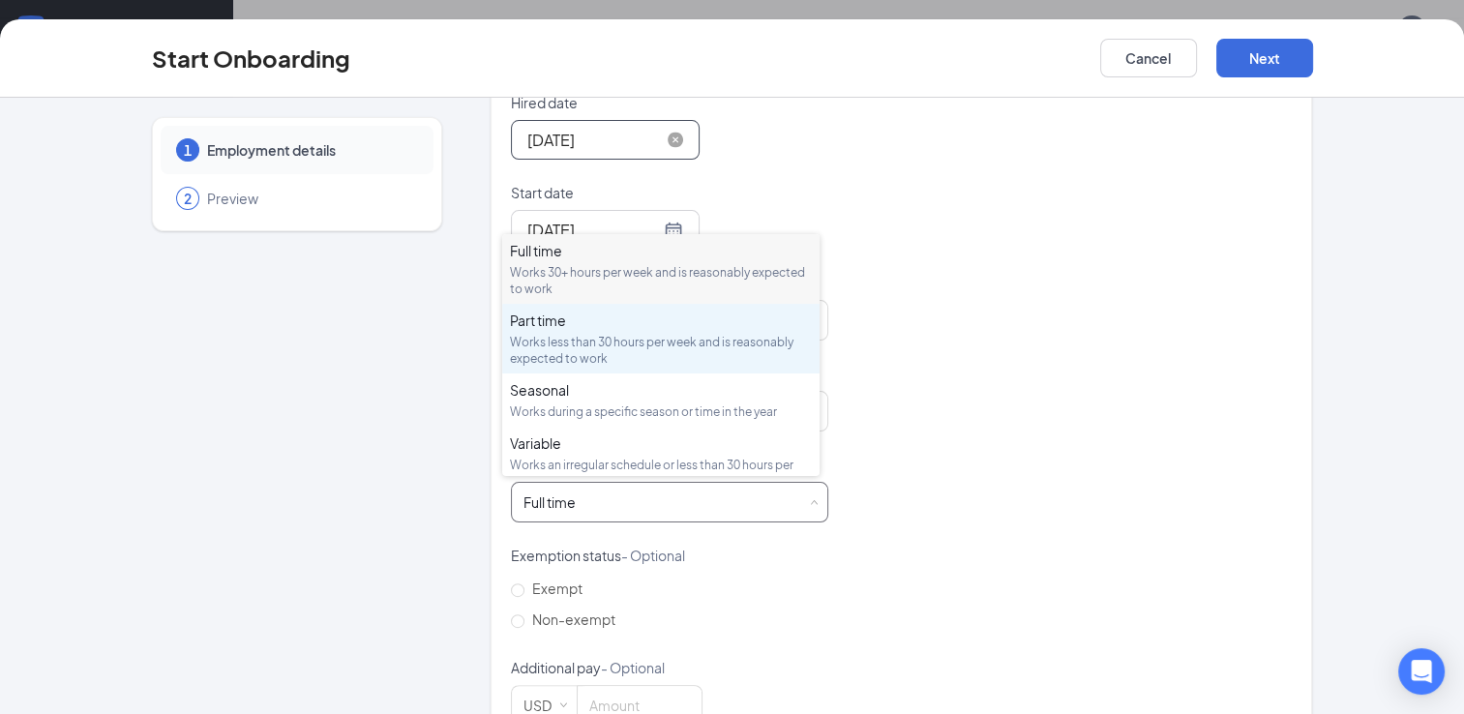
click at [695, 342] on div "Works less than 30 hours per week and is reasonably expected to work" at bounding box center [661, 350] width 302 height 33
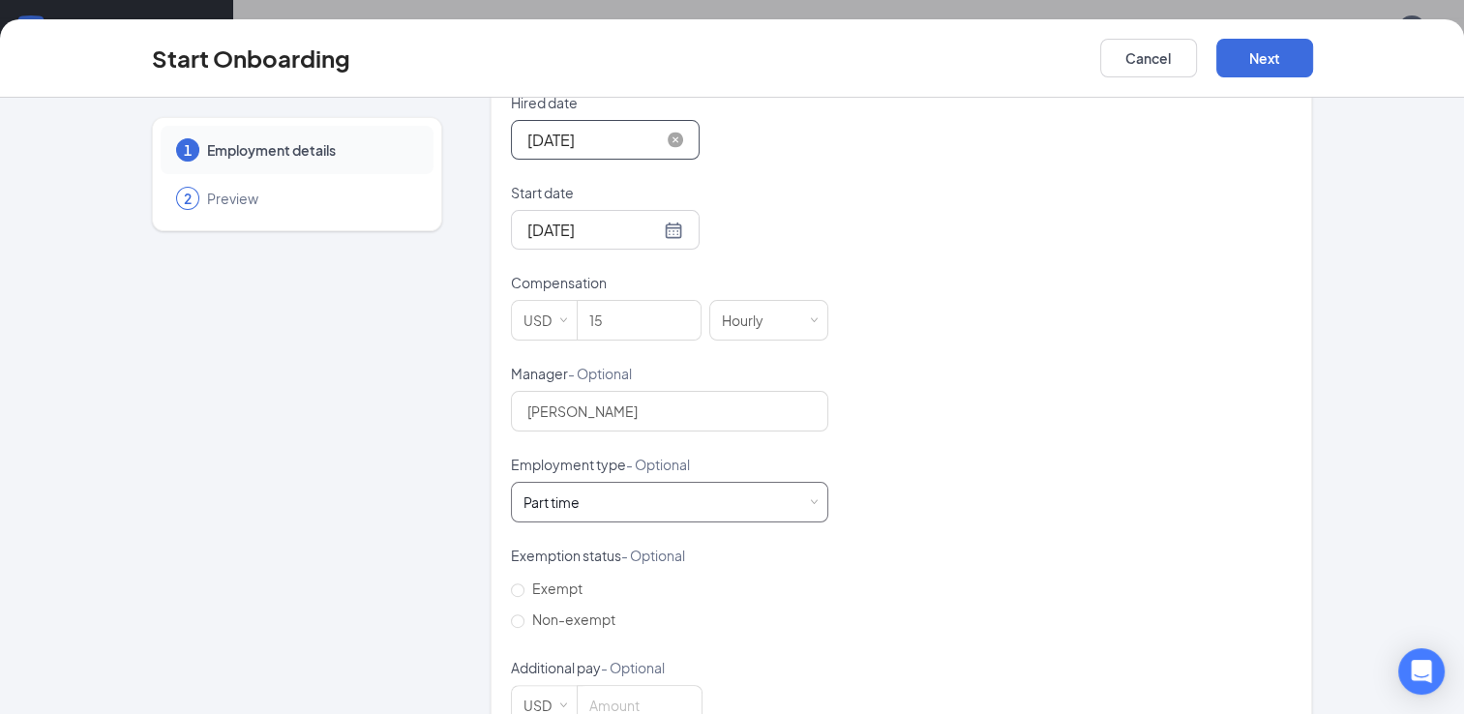
scroll to position [528, 0]
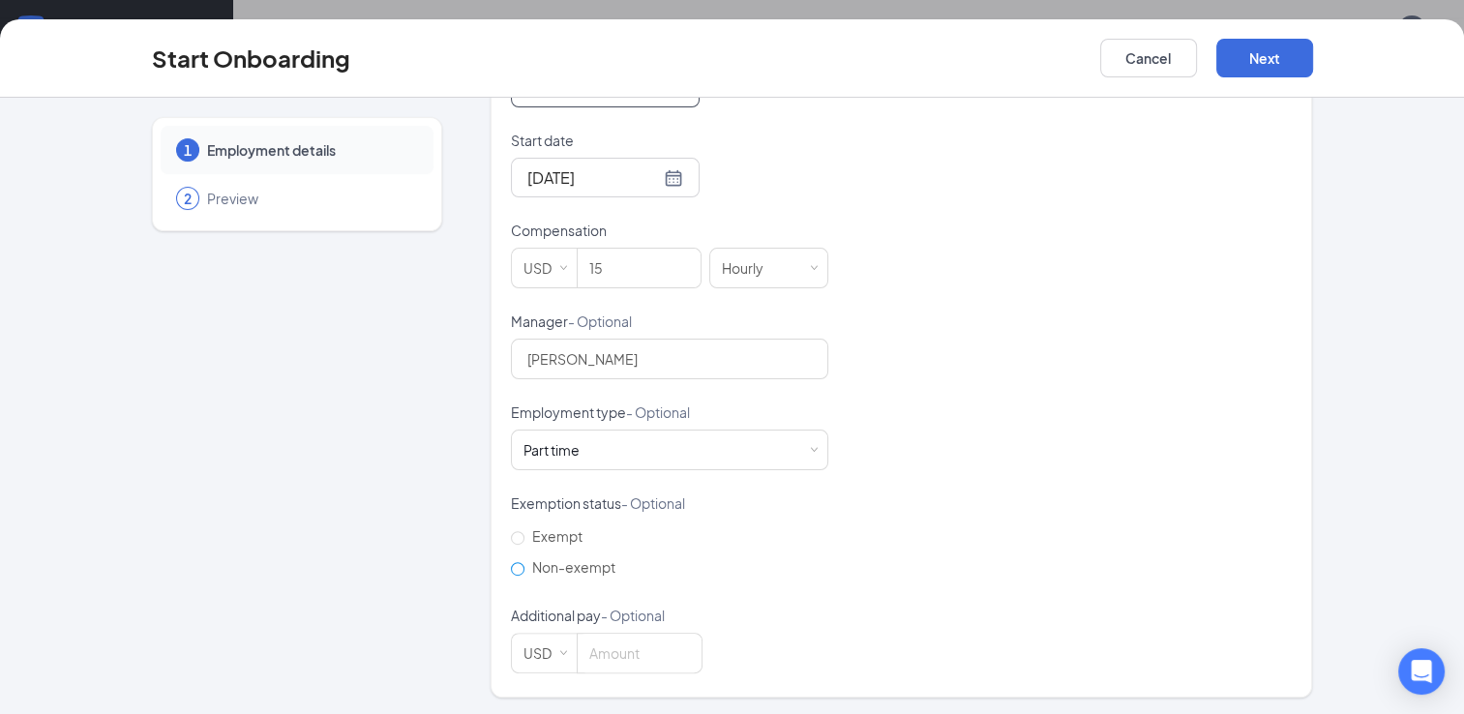
click at [514, 569] on input "Non-exempt" at bounding box center [518, 569] width 14 height 14
radio input "true"
click at [1250, 72] on button "Next" at bounding box center [1264, 58] width 97 height 39
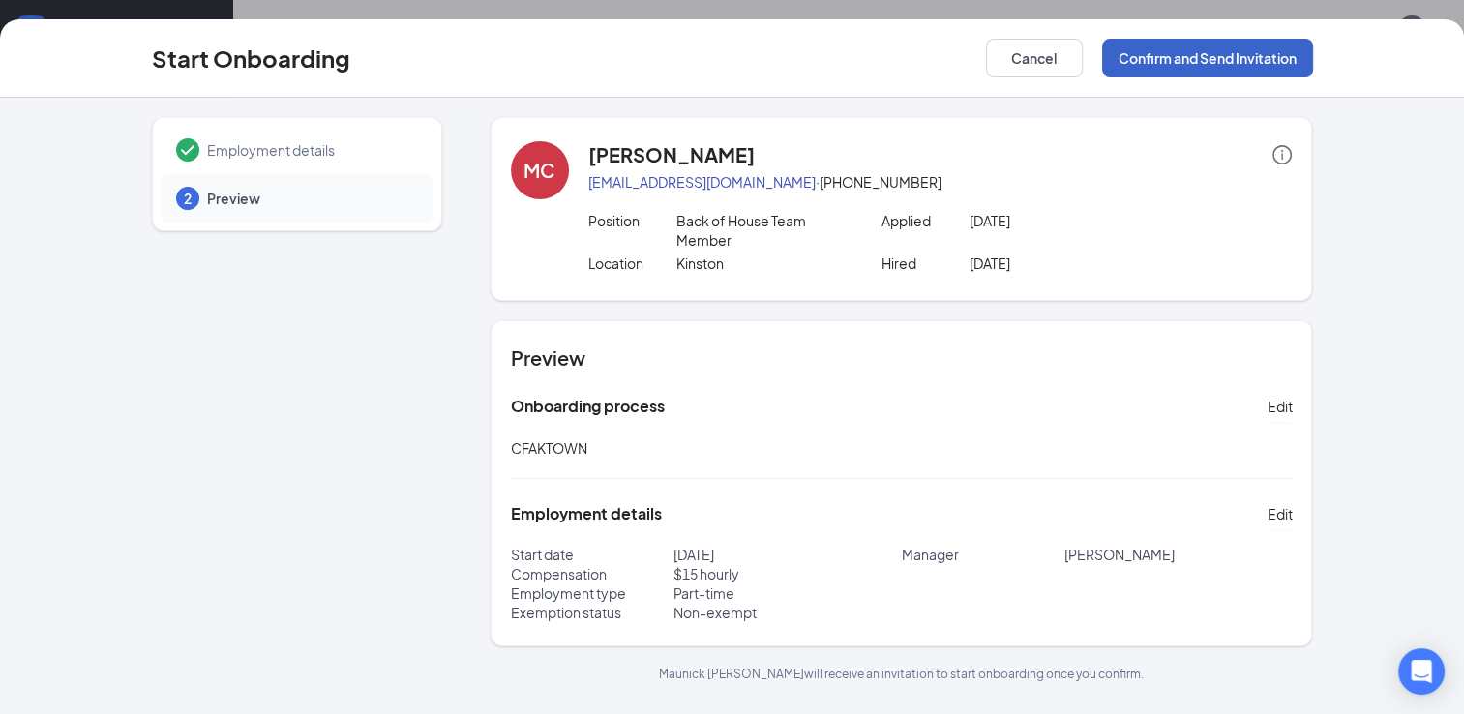
click at [1235, 60] on button "Confirm and Send Invitation" at bounding box center [1207, 58] width 211 height 39
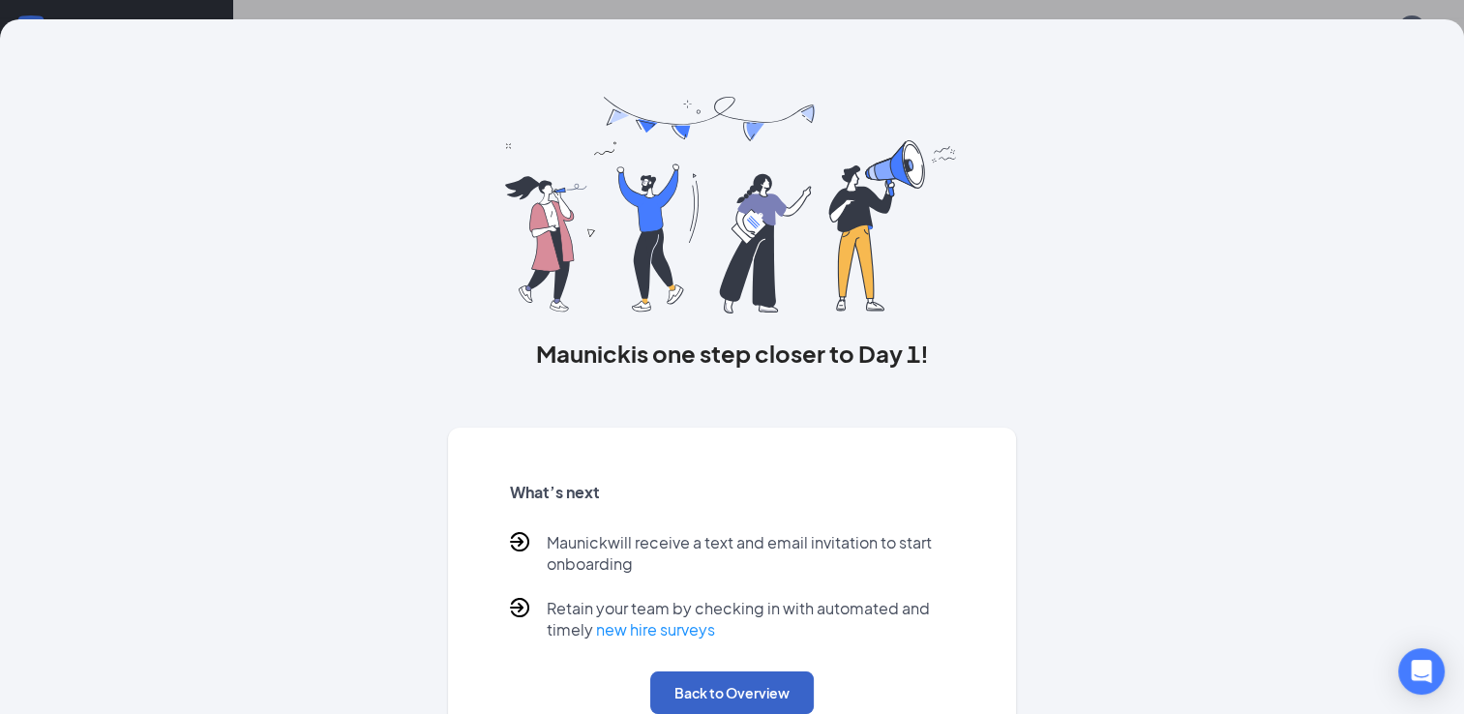
click at [731, 682] on button "Back to Overview" at bounding box center [732, 692] width 164 height 43
